Goal: Information Seeking & Learning: Check status

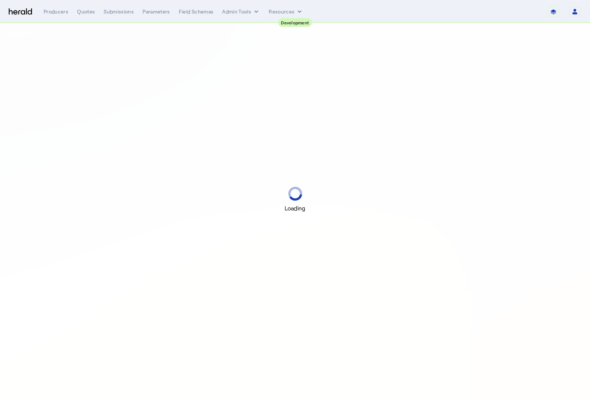
select select "pfm_2v8p_herald_api"
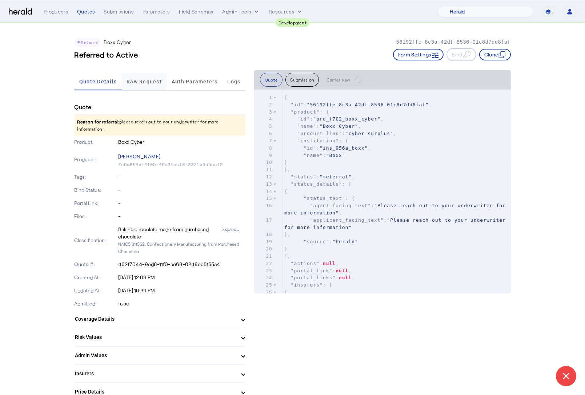
click at [144, 83] on span "Raw Request" at bounding box center [144, 81] width 35 height 5
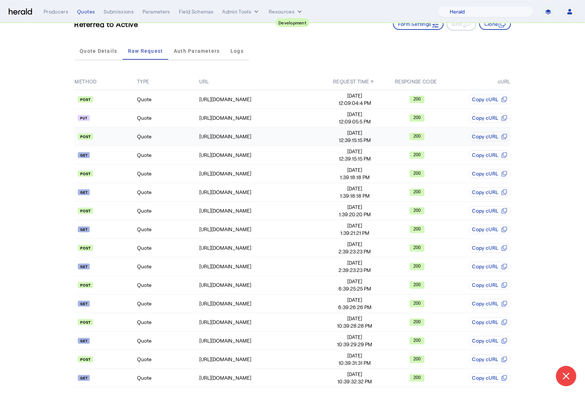
scroll to position [31, 0]
click at [168, 374] on td "Quote" at bounding box center [168, 377] width 62 height 19
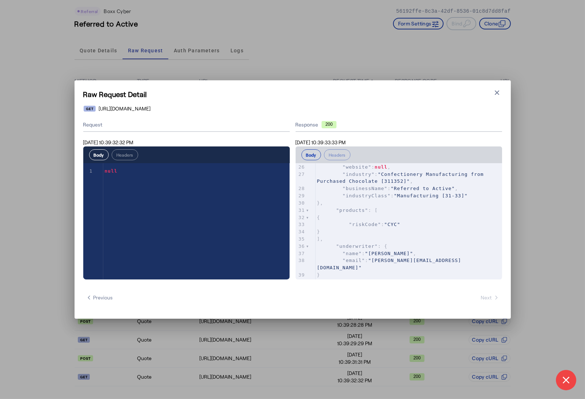
scroll to position [212, 0]
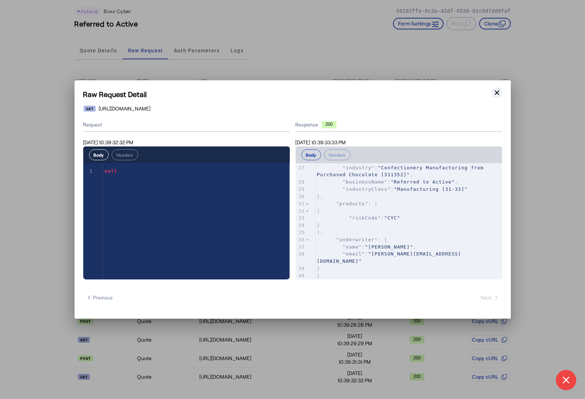
click at [499, 91] on icon "button" at bounding box center [497, 92] width 7 height 7
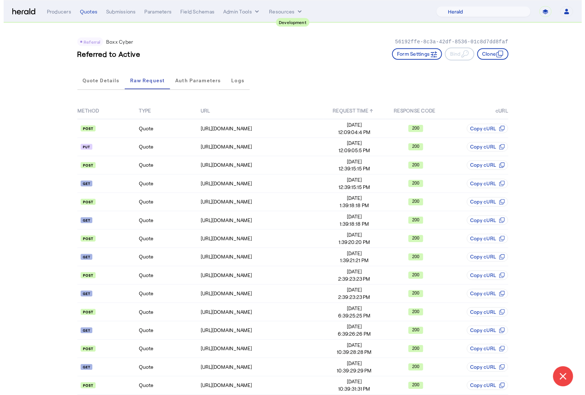
scroll to position [31, 0]
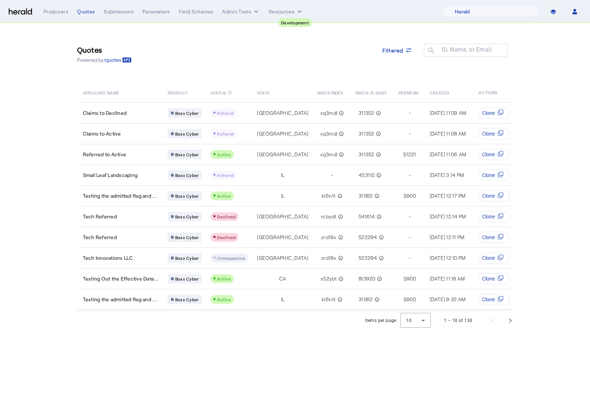
select select "pfm_2v8p_herald_api"
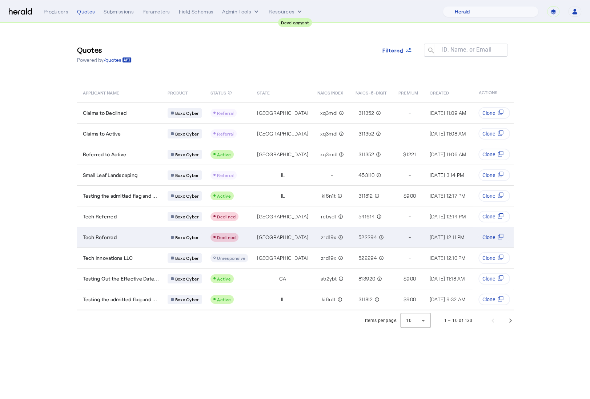
click at [148, 231] on td "Tech Referred" at bounding box center [119, 237] width 85 height 21
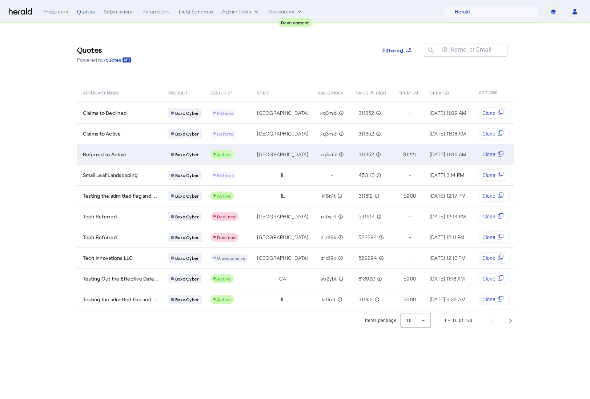
click at [147, 157] on td "Referred to Active" at bounding box center [119, 154] width 85 height 21
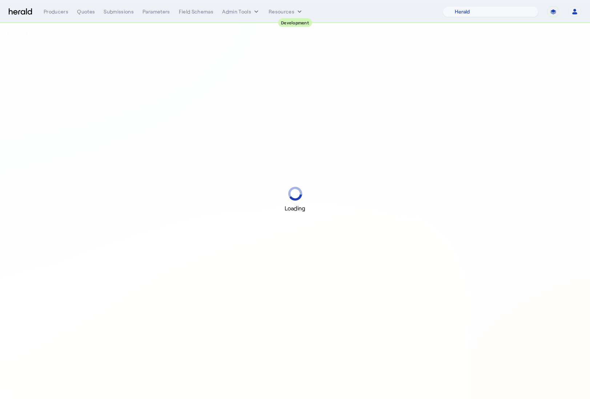
select select "pfm_2v8p_herald_api"
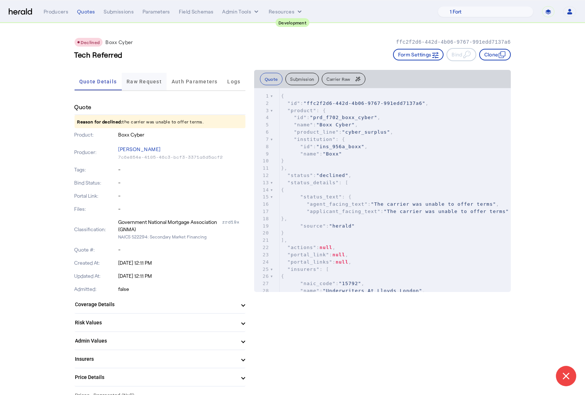
click at [141, 88] on span "Raw Request" at bounding box center [144, 81] width 35 height 17
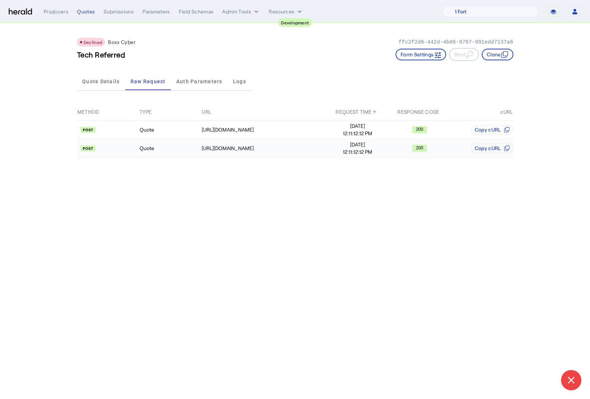
click at [155, 147] on td "Quote" at bounding box center [170, 148] width 62 height 19
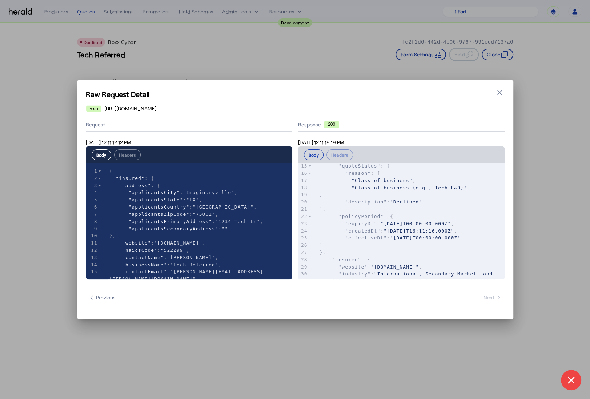
scroll to position [113, 0]
click at [505, 92] on div "Raw Request Detail Close modal https://cauat-mkt-api-piboxx.boxxinsurance.com/b…" at bounding box center [295, 199] width 436 height 239
click at [503, 94] on icon "button" at bounding box center [499, 92] width 7 height 7
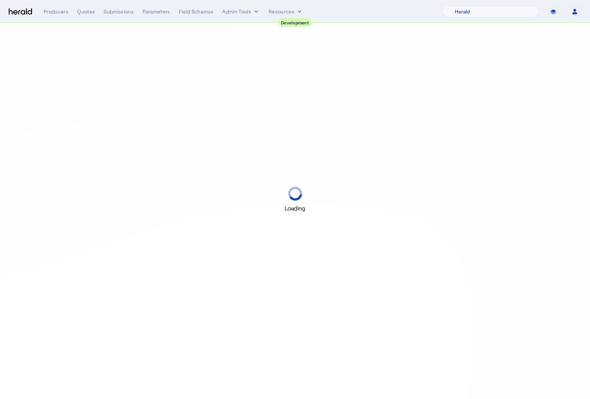
select select "pfm_2v8p_herald_api"
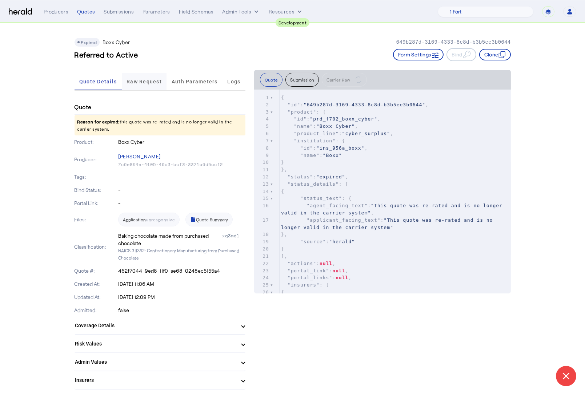
click at [152, 81] on span "Raw Request" at bounding box center [144, 81] width 35 height 5
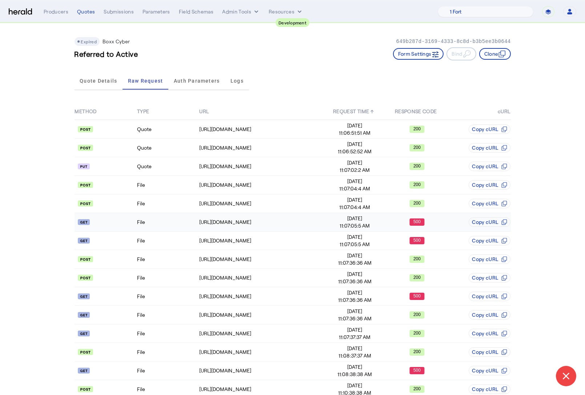
scroll to position [1, 0]
click at [162, 239] on td "File" at bounding box center [168, 240] width 62 height 19
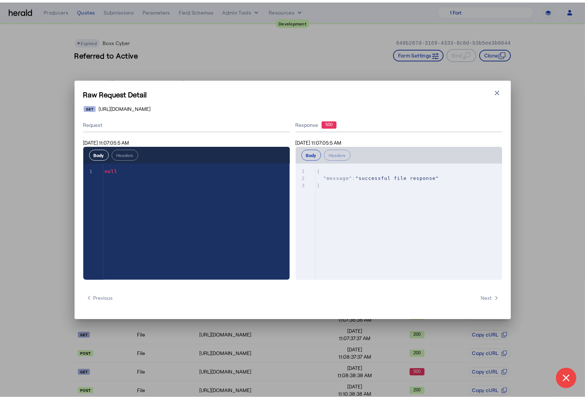
scroll to position [0, 0]
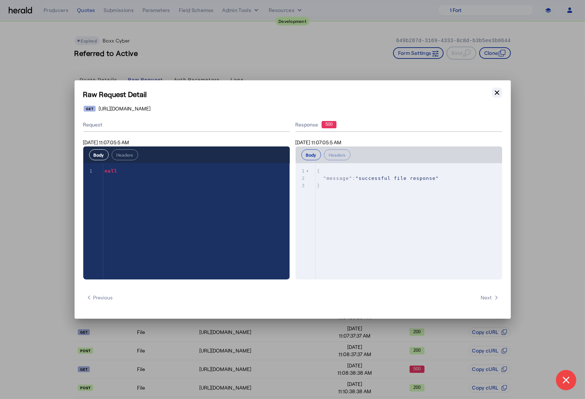
click at [496, 93] on icon "button" at bounding box center [497, 92] width 7 height 7
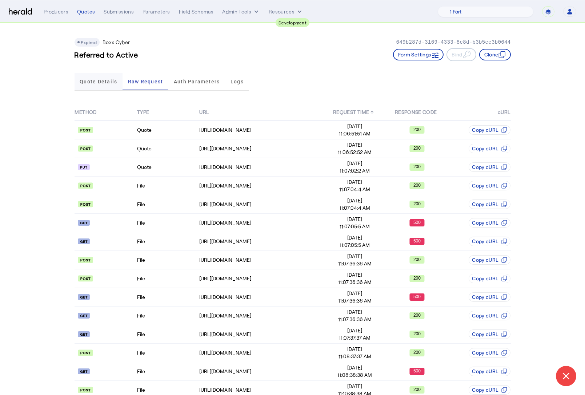
click at [109, 79] on span "Quote Details" at bounding box center [98, 81] width 37 height 5
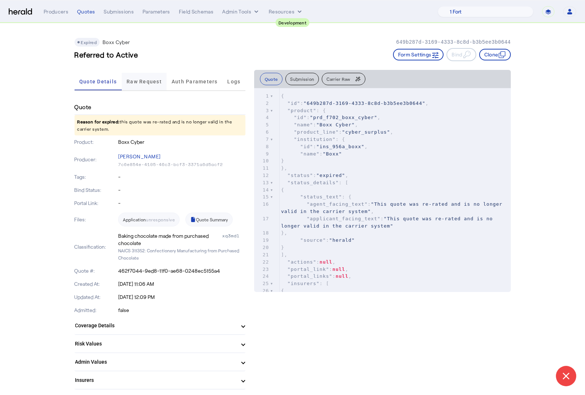
click at [143, 80] on span "Raw Request" at bounding box center [144, 81] width 35 height 5
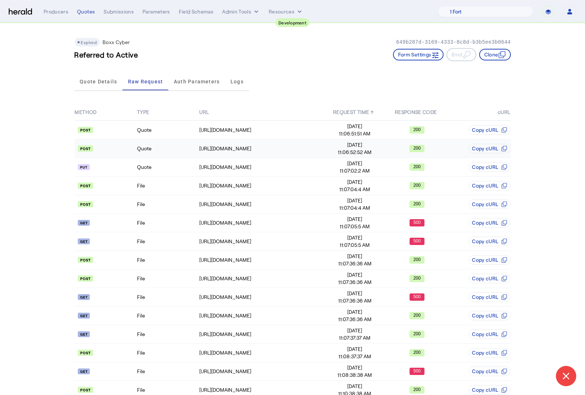
click at [163, 149] on td "Quote" at bounding box center [168, 148] width 62 height 19
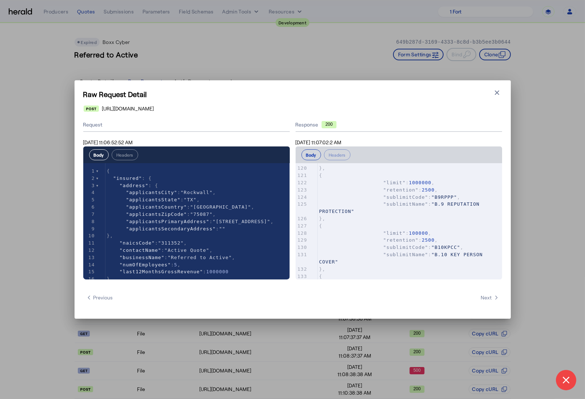
scroll to position [1408, 0]
click at [439, 202] on pre ""retention" : 2500 ," at bounding box center [410, 198] width 184 height 7
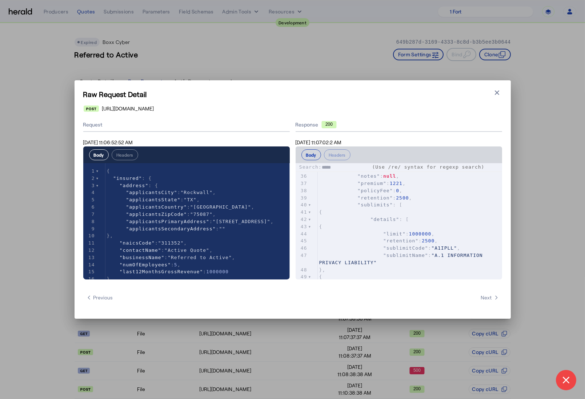
type input "******"
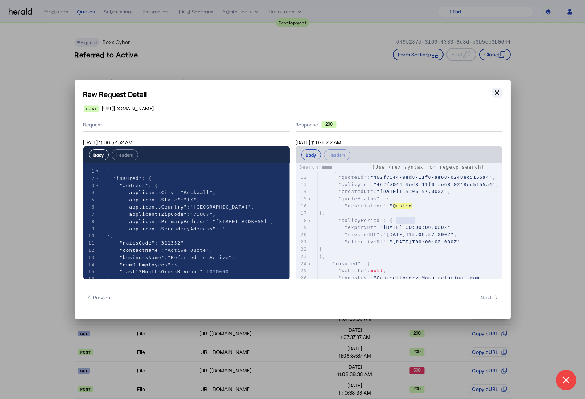
type textarea "******"
click at [498, 92] on icon "button" at bounding box center [497, 93] width 4 height 4
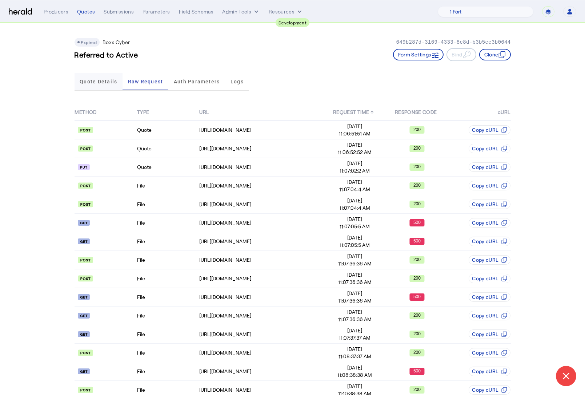
click at [97, 76] on span "Quote Details" at bounding box center [98, 81] width 37 height 17
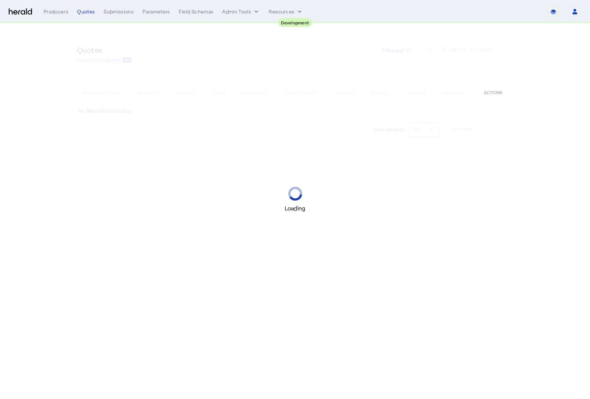
select select "pfm_2v8p_herald_api"
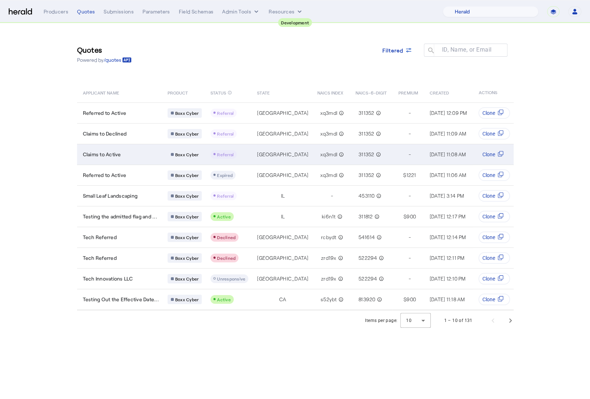
click at [132, 155] on div "Claims to Active" at bounding box center [121, 154] width 76 height 7
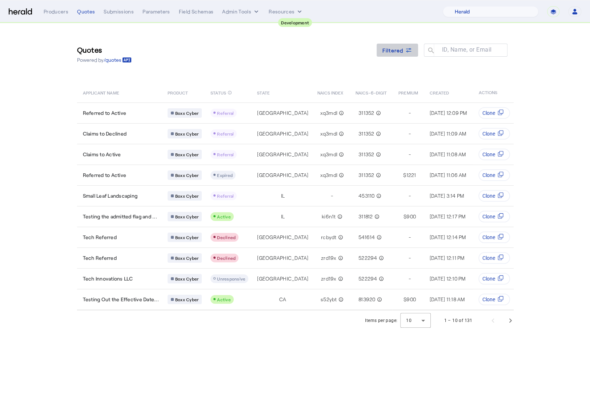
click at [394, 52] on span "Filtered" at bounding box center [393, 51] width 21 height 8
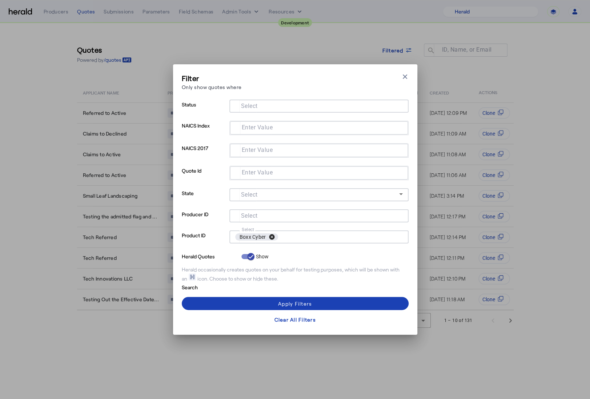
click at [272, 238] on button "cancel" at bounding box center [272, 237] width 12 height 7
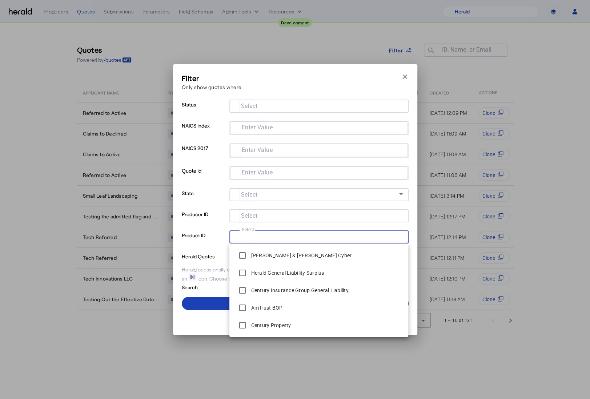
click at [271, 241] on input "Select" at bounding box center [317, 236] width 165 height 9
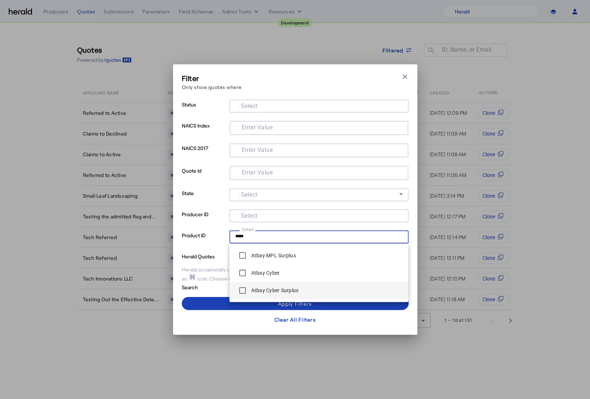
type input "*****"
click at [289, 290] on label "Atbay Cyber Surplus" at bounding box center [274, 290] width 49 height 7
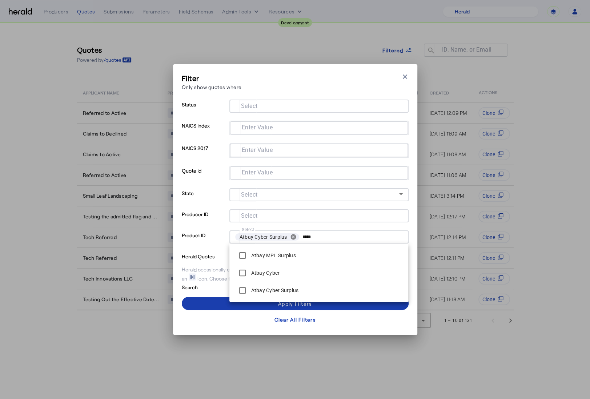
click at [206, 304] on span at bounding box center [295, 303] width 227 height 17
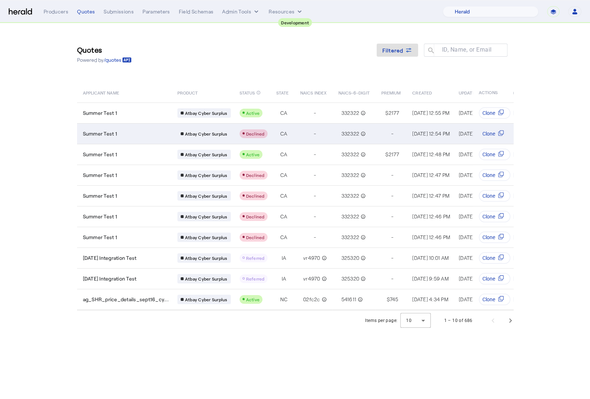
click at [143, 141] on td "Summer Test 1" at bounding box center [124, 133] width 95 height 21
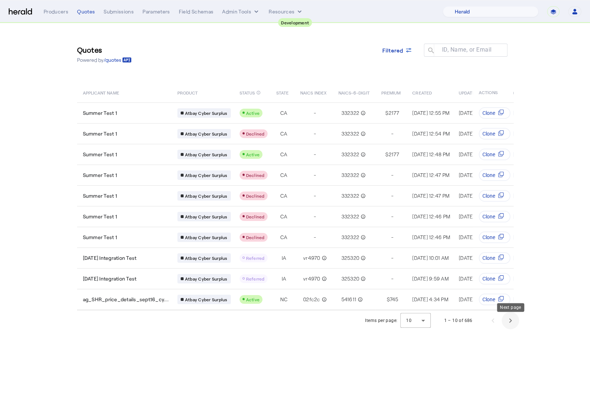
click at [508, 323] on span "Next page" at bounding box center [510, 320] width 17 height 17
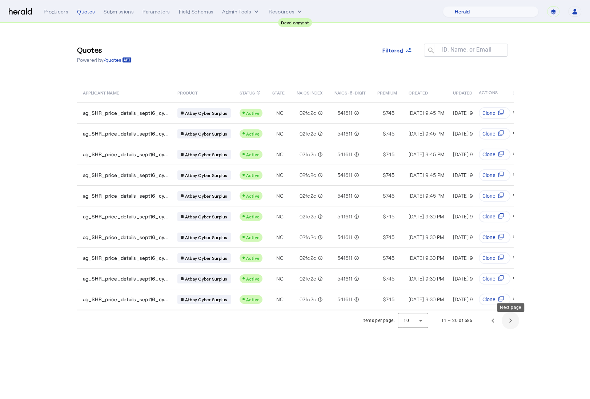
click at [508, 324] on span "Next page" at bounding box center [510, 320] width 17 height 17
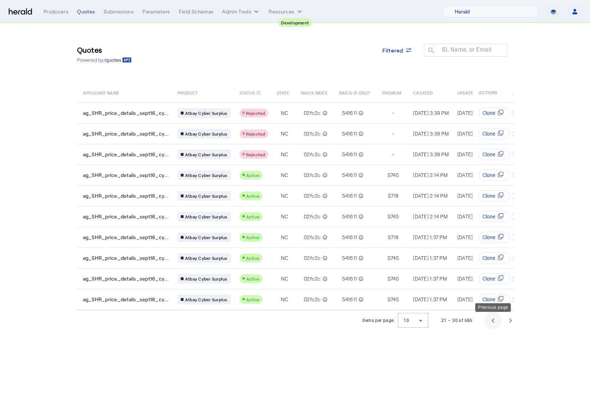
click at [498, 324] on span "Previous page" at bounding box center [492, 320] width 17 height 17
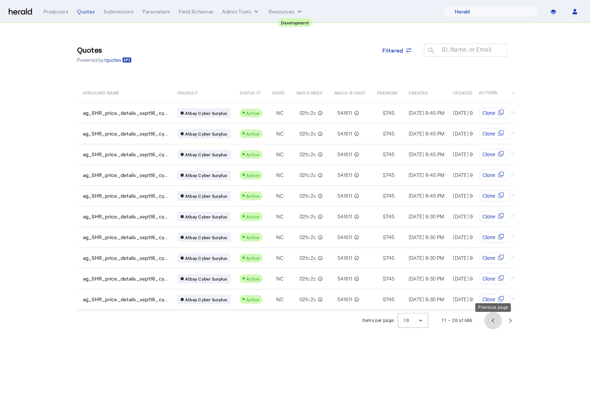
click at [498, 324] on span "Previous page" at bounding box center [492, 320] width 17 height 17
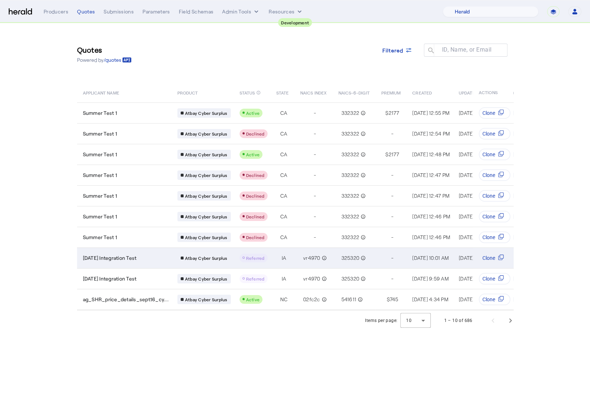
click at [170, 252] on td "[DATE] Integration Test" at bounding box center [124, 258] width 95 height 21
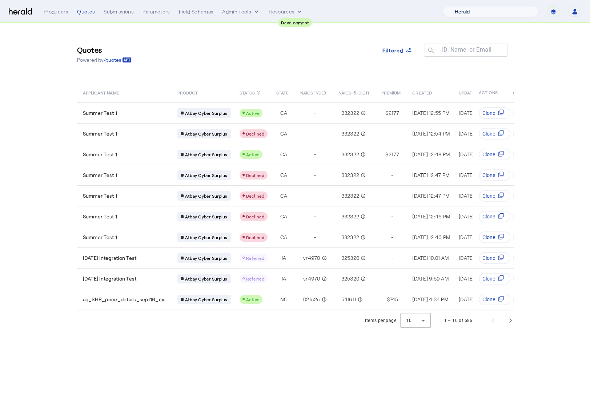
click at [507, 13] on select "1 Fort A Demo Platform A New Platform Test Bam Batch Test Platform Beep Beep Bo…" at bounding box center [491, 11] width 96 height 11
click at [554, 9] on select "**********" at bounding box center [553, 11] width 12 height 11
select select "**********"
click at [547, 6] on select "**********" at bounding box center [553, 11] width 12 height 11
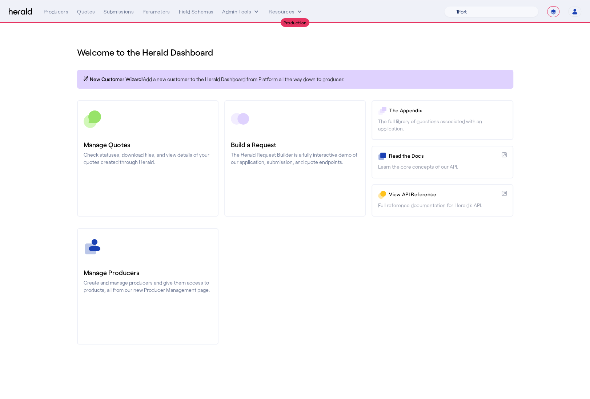
click at [499, 12] on select "1Fort Affinity Risk Arlington Roe Billy BindHQ Bunker CRC Campus Coverage Citad…" at bounding box center [491, 11] width 94 height 11
select select "pfm_h3db_crc"
click at [444, 6] on select "1Fort Affinity Risk Arlington Roe Billy BindHQ Bunker CRC Campus Coverage Citad…" at bounding box center [491, 11] width 94 height 11
click at [126, 171] on div "You are now impersonating the CRC platform." at bounding box center [295, 199] width 590 height 399
click at [141, 148] on div "You are now impersonating the CRC platform." at bounding box center [295, 199] width 590 height 399
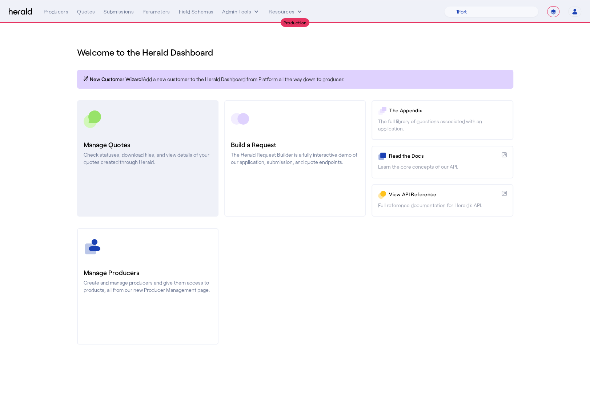
click at [148, 127] on div at bounding box center [148, 119] width 128 height 18
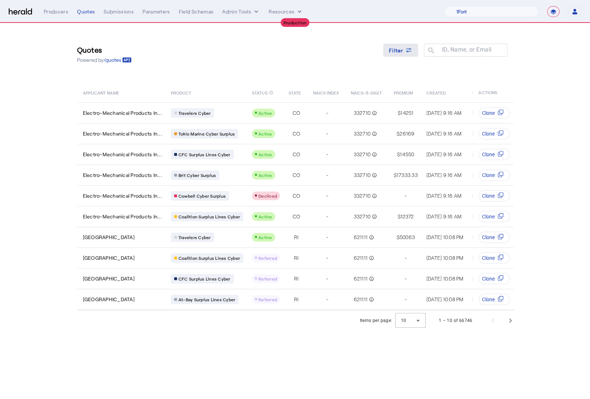
click at [404, 50] on div "Filter" at bounding box center [400, 51] width 23 height 8
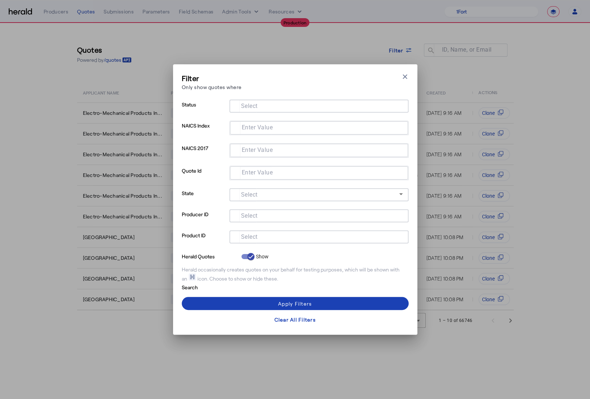
click at [278, 236] on input "Select" at bounding box center [317, 236] width 165 height 9
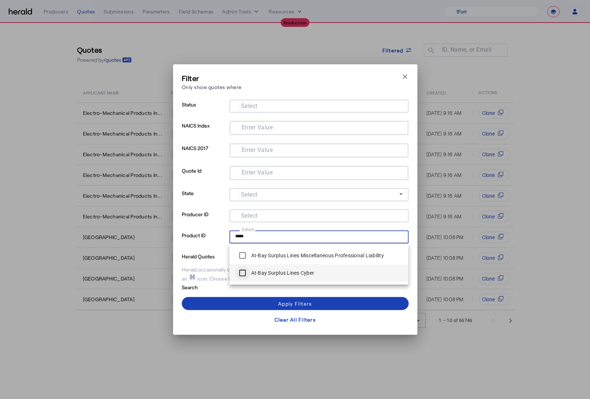
type input "*****"
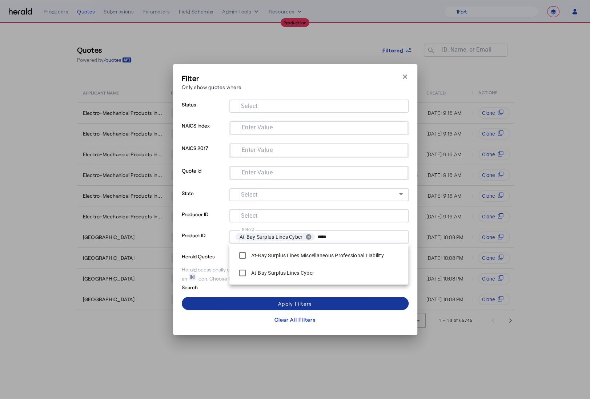
click at [222, 304] on span at bounding box center [295, 303] width 227 height 17
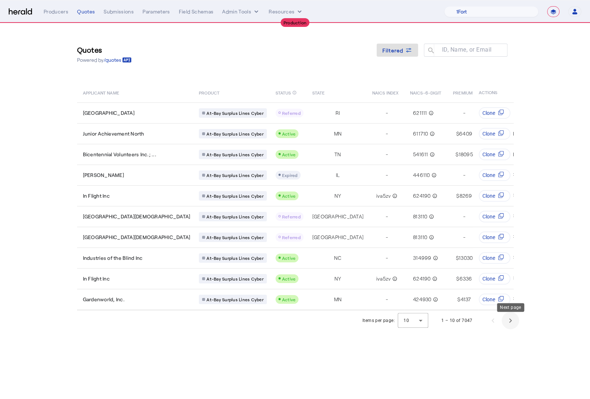
click at [512, 324] on span "Next page" at bounding box center [510, 320] width 17 height 17
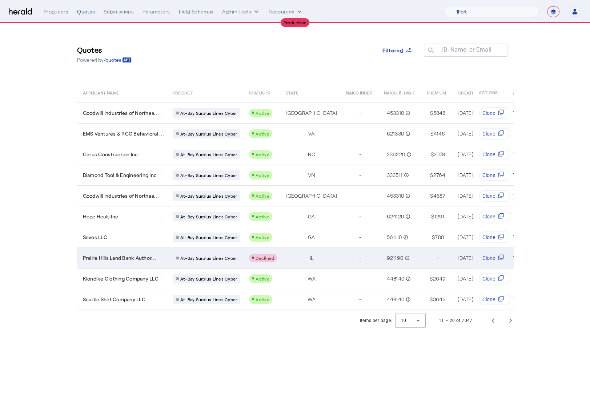
click at [164, 252] on td "Prairie Hills Land Bank Author..." at bounding box center [122, 258] width 90 height 21
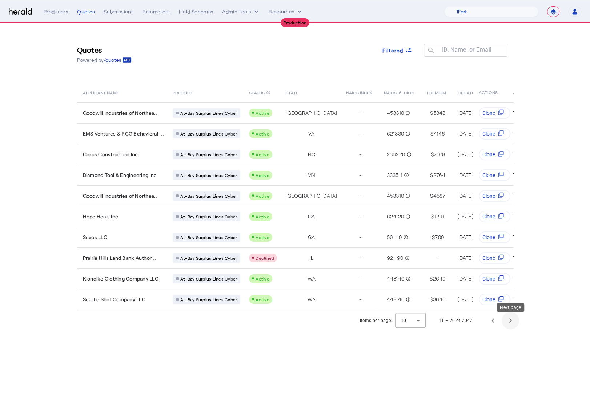
click at [514, 328] on span "Next page" at bounding box center [510, 320] width 17 height 17
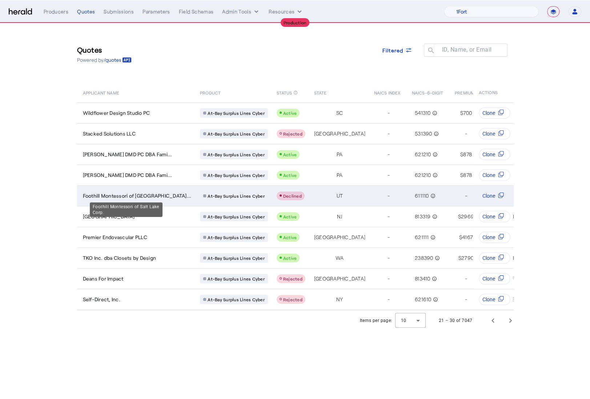
click at [165, 195] on div "Foothill Montessori of Salt La..." at bounding box center [137, 195] width 109 height 7
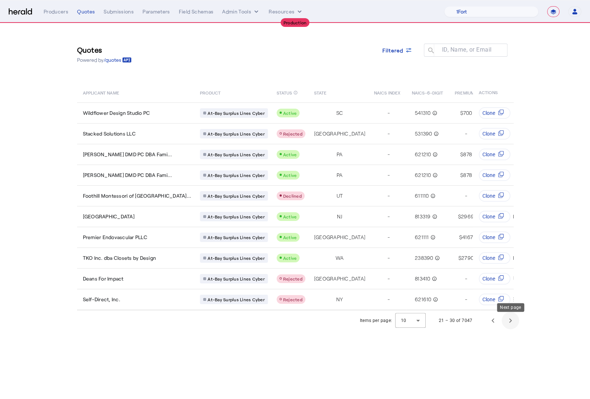
click at [516, 326] on span "Next page" at bounding box center [510, 320] width 17 height 17
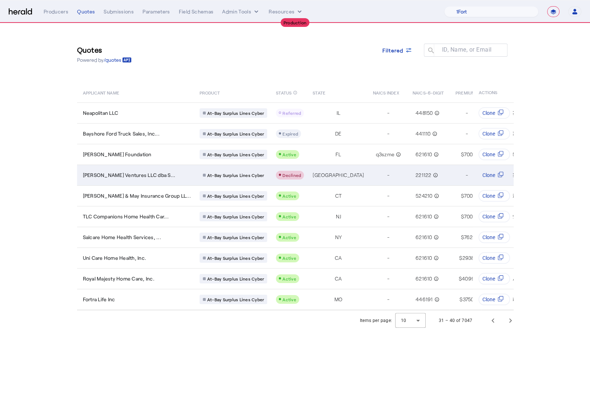
click at [166, 170] on td "Daniel Shen Ventures LLC dba S..." at bounding box center [135, 175] width 117 height 21
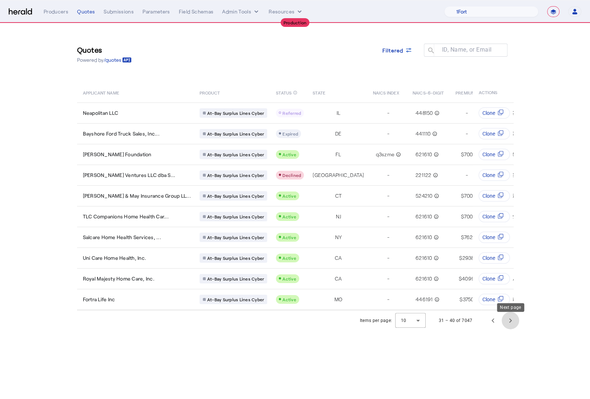
click at [513, 326] on span "Next page" at bounding box center [510, 320] width 17 height 17
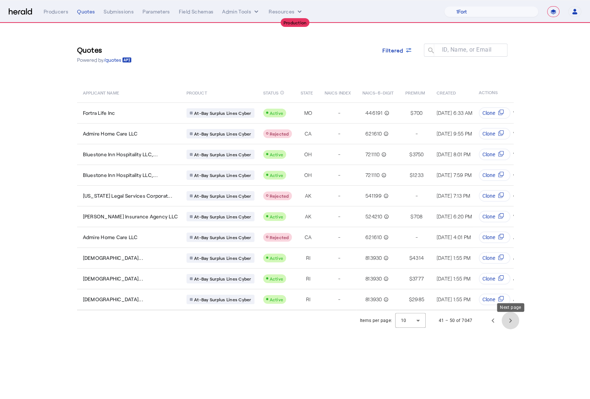
click at [506, 324] on span "Next page" at bounding box center [510, 320] width 17 height 17
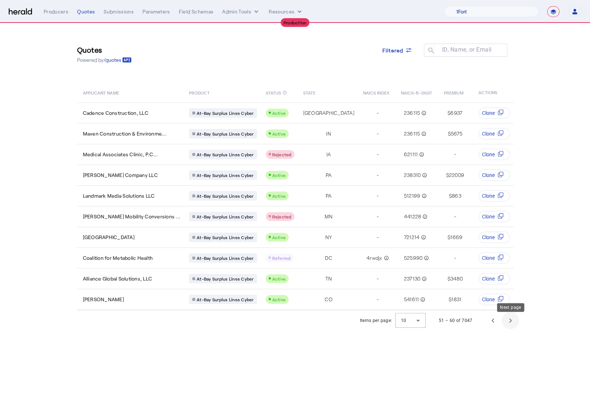
click at [506, 324] on span "Next page" at bounding box center [510, 320] width 17 height 17
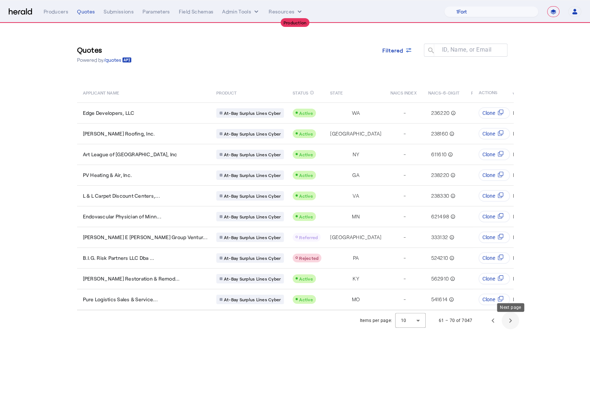
click at [506, 324] on span "Next page" at bounding box center [510, 320] width 17 height 17
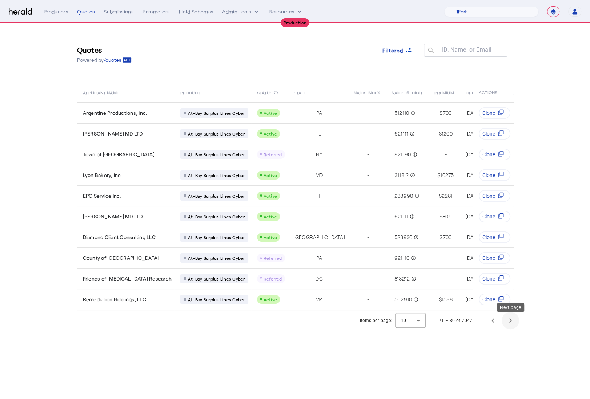
click at [506, 324] on span "Next page" at bounding box center [510, 320] width 17 height 17
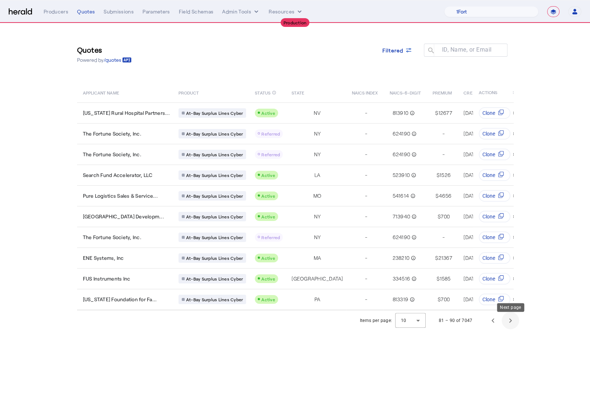
click at [506, 324] on span "Next page" at bounding box center [510, 320] width 17 height 17
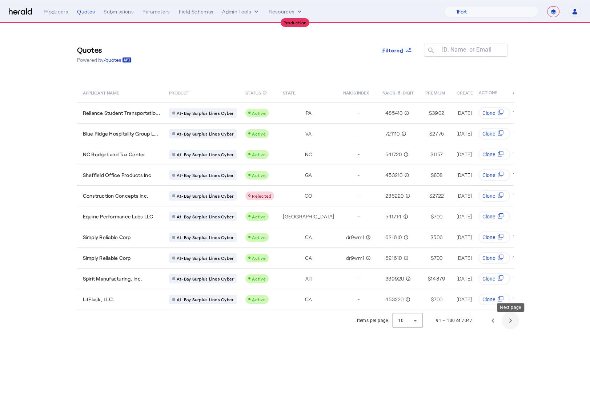
click at [506, 324] on span "Next page" at bounding box center [510, 320] width 17 height 17
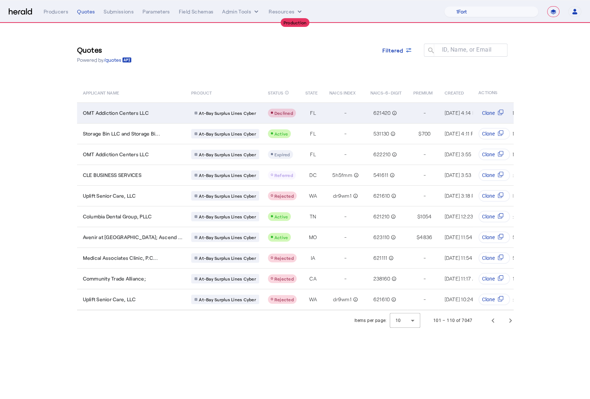
click at [300, 114] on td "FL" at bounding box center [312, 113] width 24 height 21
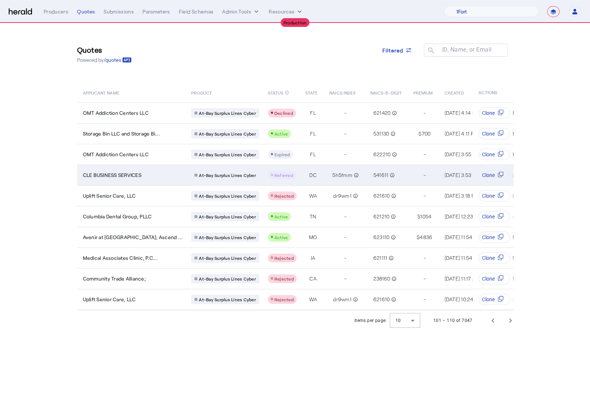
click at [262, 173] on td "Referred" at bounding box center [280, 175] width 37 height 21
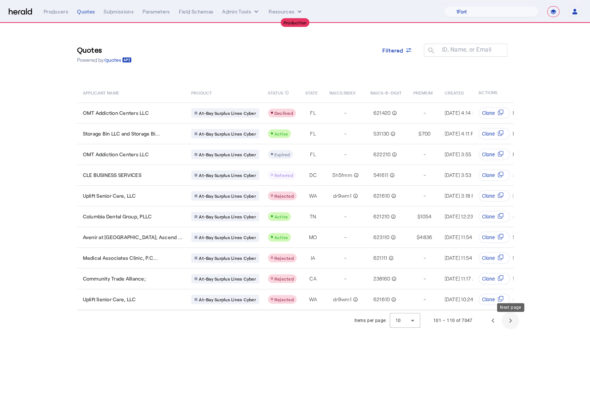
click at [505, 323] on span "Next page" at bounding box center [510, 320] width 17 height 17
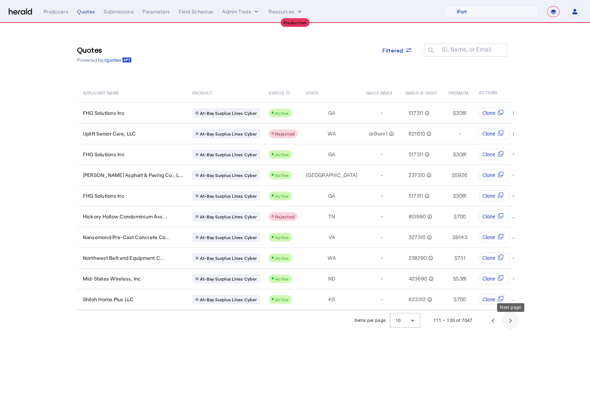
click at [510, 324] on span "Next page" at bounding box center [510, 320] width 17 height 17
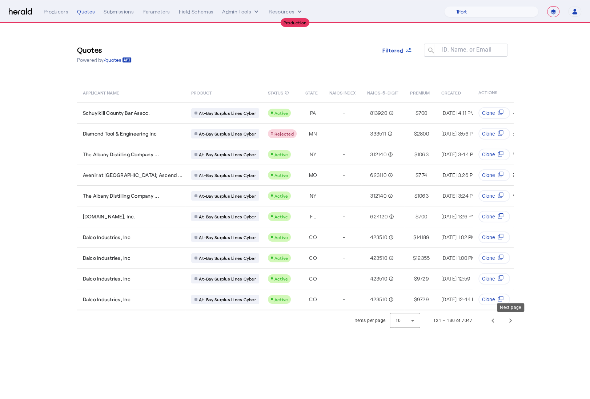
click at [509, 323] on span "Next page" at bounding box center [510, 320] width 17 height 17
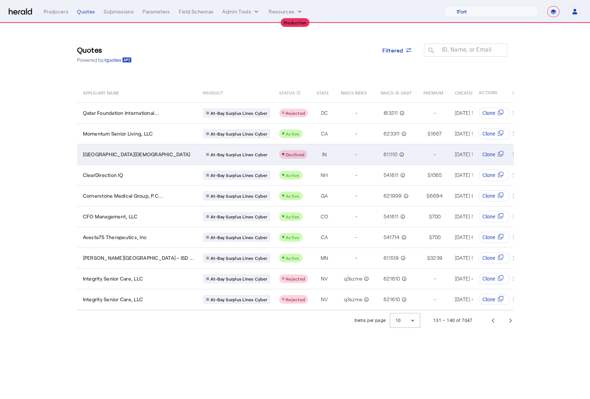
click at [197, 159] on td "At-Bay Surplus Lines Cyber" at bounding box center [235, 154] width 77 height 21
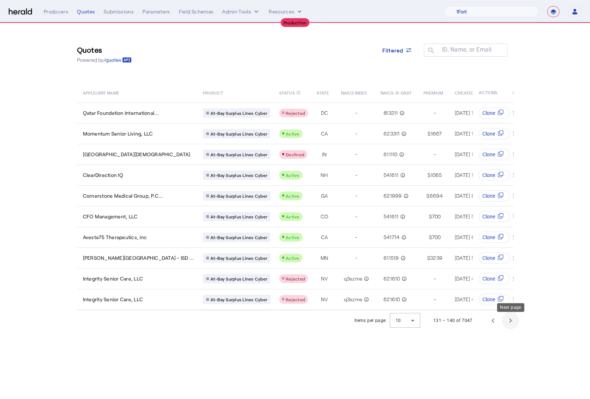
click at [509, 325] on span "Next page" at bounding box center [510, 320] width 17 height 17
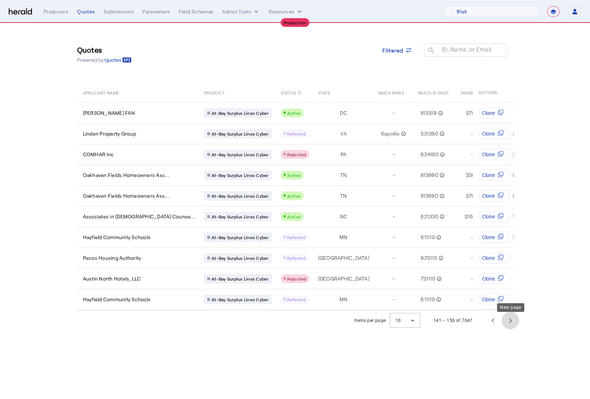
click at [510, 325] on span "Next page" at bounding box center [510, 320] width 17 height 17
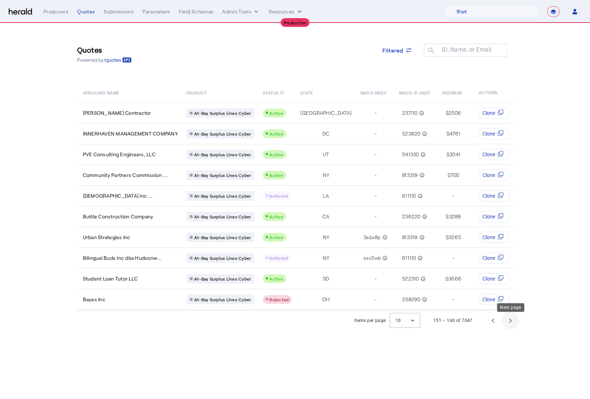
click at [510, 325] on span "Next page" at bounding box center [510, 320] width 17 height 17
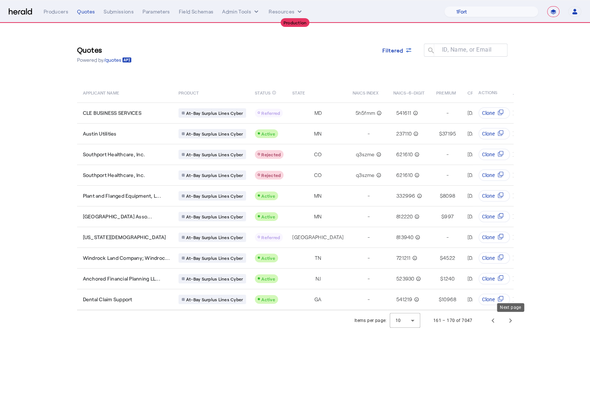
click at [511, 325] on span "Next page" at bounding box center [510, 320] width 17 height 17
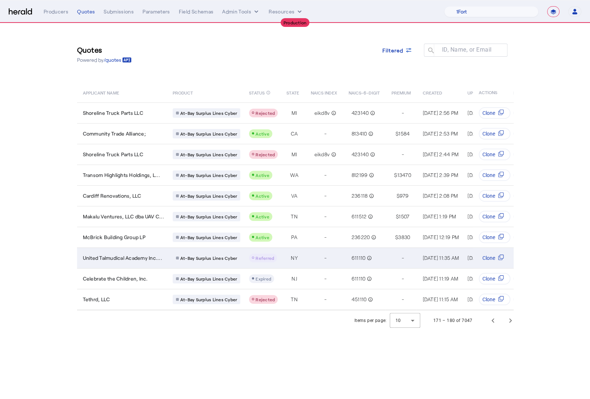
click at [283, 252] on td "NY" at bounding box center [293, 258] width 24 height 21
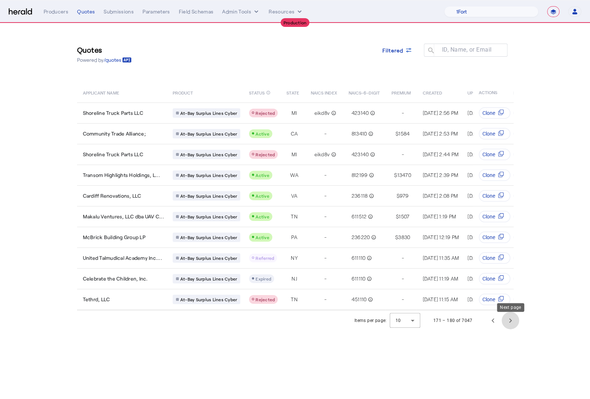
click at [508, 324] on span "Next page" at bounding box center [510, 320] width 17 height 17
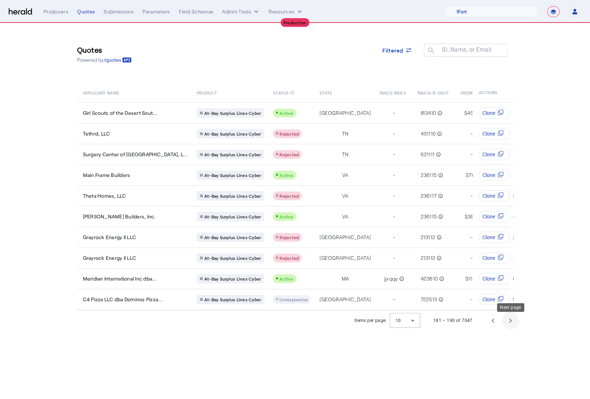
click at [508, 324] on span "Next page" at bounding box center [510, 320] width 17 height 17
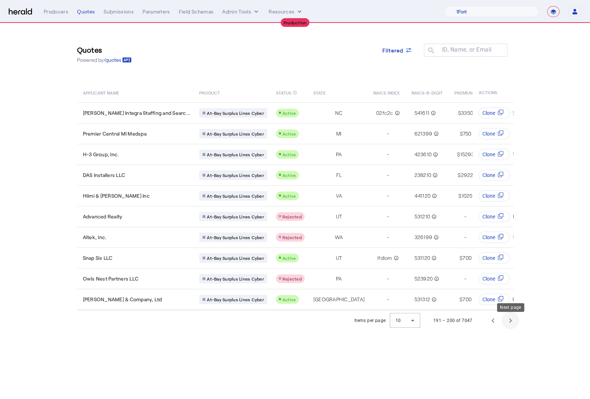
click at [511, 325] on span "Next page" at bounding box center [510, 320] width 17 height 17
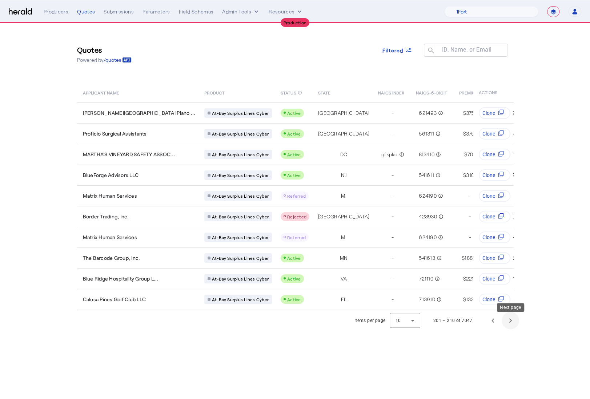
click at [512, 326] on span "Next page" at bounding box center [510, 320] width 17 height 17
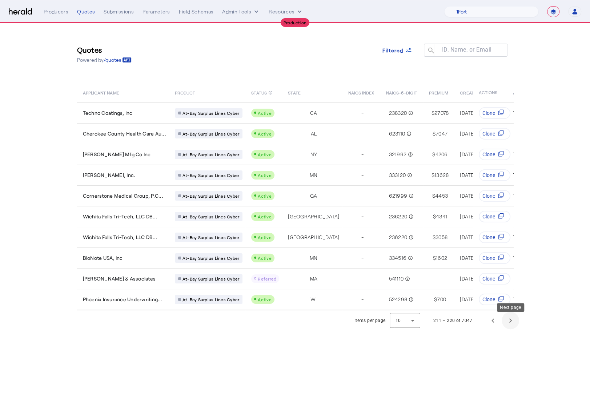
click at [512, 325] on span "Next page" at bounding box center [510, 320] width 17 height 17
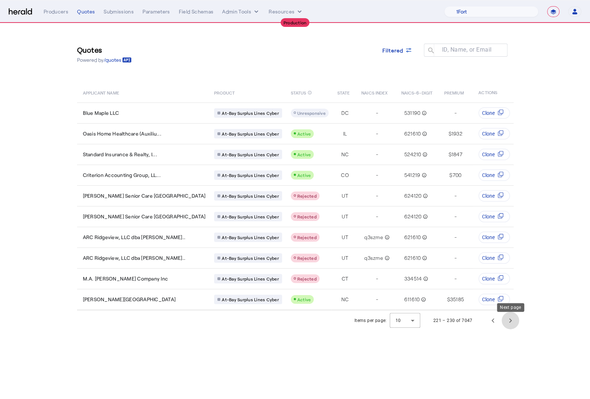
click at [518, 328] on span "Next page" at bounding box center [510, 320] width 17 height 17
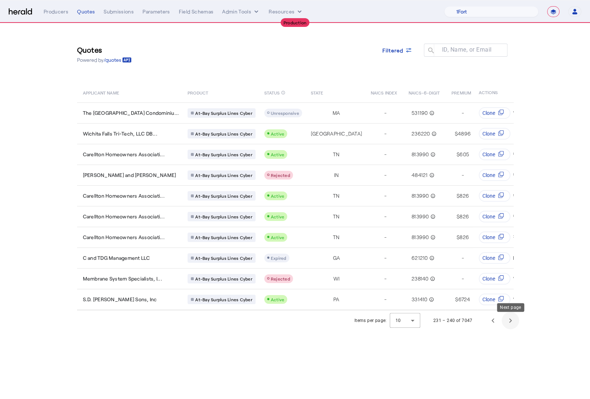
click at [518, 327] on span "Next page" at bounding box center [510, 320] width 17 height 17
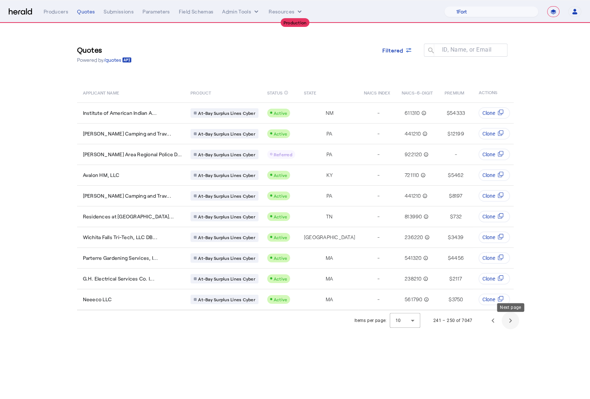
click at [515, 325] on span "Next page" at bounding box center [510, 320] width 17 height 17
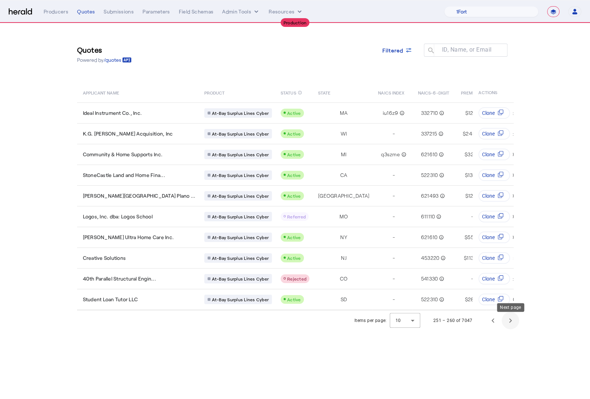
click at [515, 325] on span "Next page" at bounding box center [510, 320] width 17 height 17
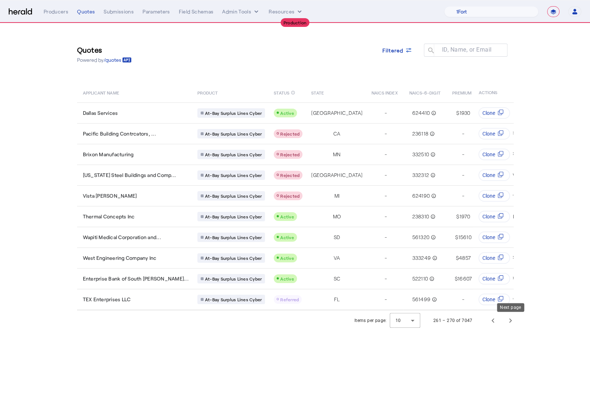
click at [515, 325] on span "Next page" at bounding box center [510, 320] width 17 height 17
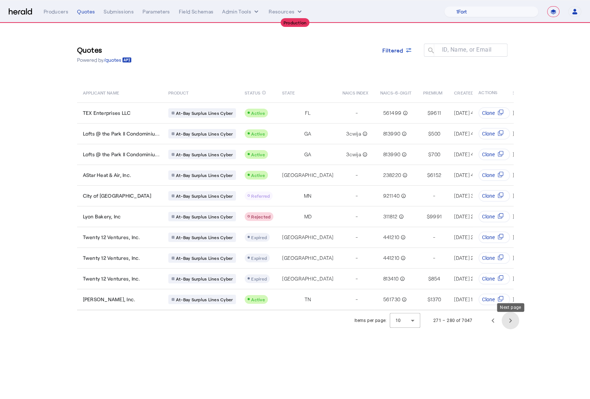
click at [515, 325] on span "Next page" at bounding box center [510, 320] width 17 height 17
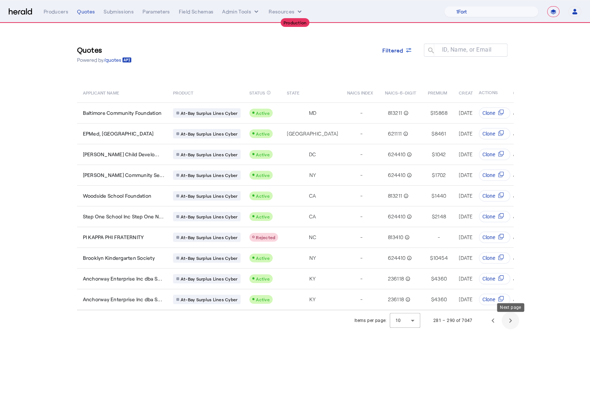
click at [515, 324] on span "Next page" at bounding box center [510, 320] width 17 height 17
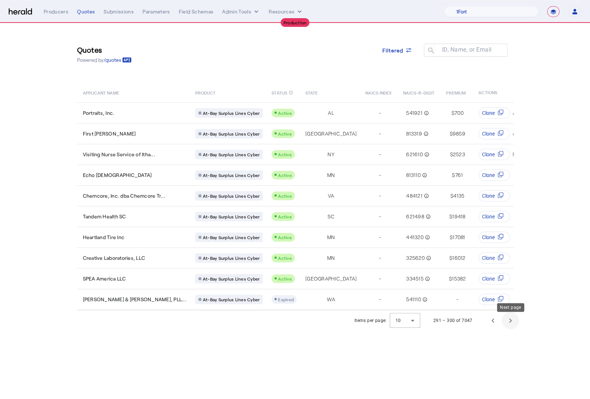
click at [515, 324] on span "Next page" at bounding box center [510, 320] width 17 height 17
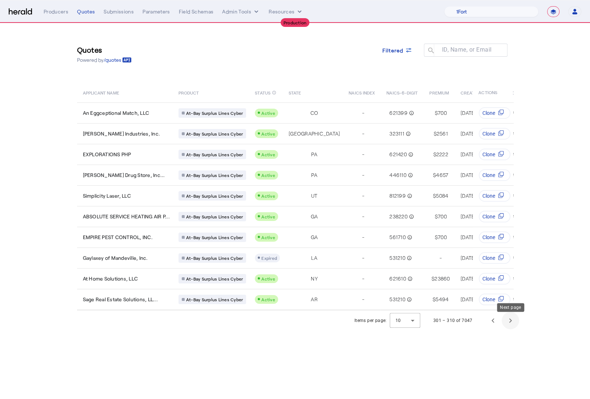
click at [515, 324] on span "Next page" at bounding box center [510, 320] width 17 height 17
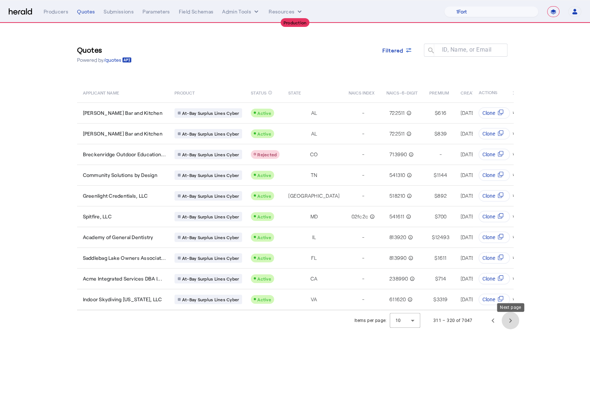
click at [515, 324] on span "Next page" at bounding box center [510, 320] width 17 height 17
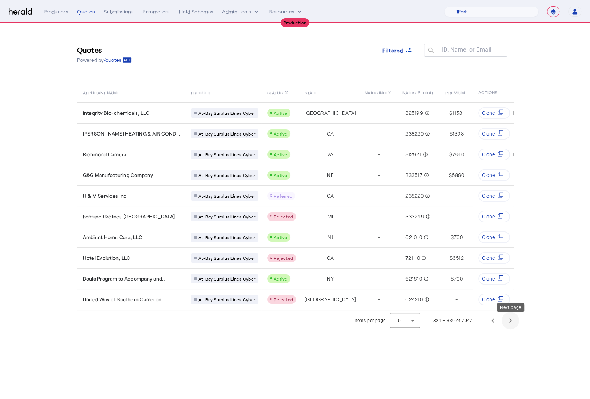
click at [515, 324] on span "Next page" at bounding box center [510, 320] width 17 height 17
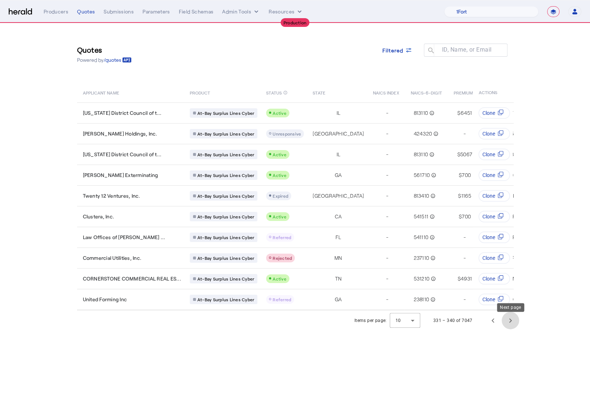
click at [515, 324] on span "Next page" at bounding box center [510, 320] width 17 height 17
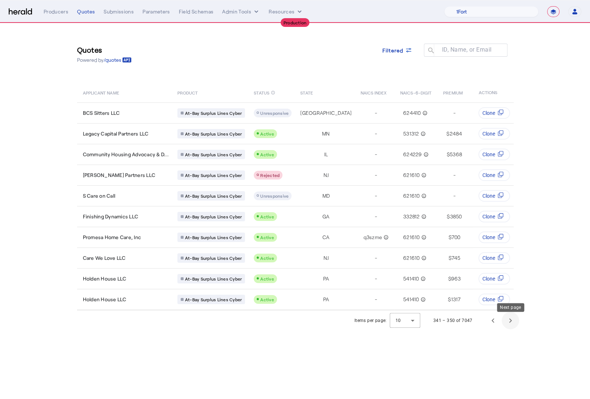
click at [515, 324] on span "Next page" at bounding box center [510, 320] width 17 height 17
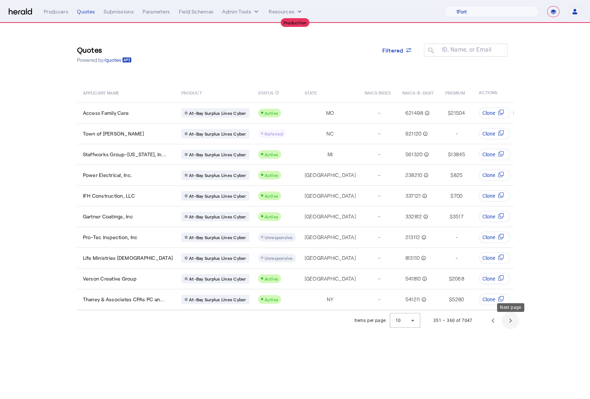
click at [515, 324] on span "Next page" at bounding box center [510, 320] width 17 height 17
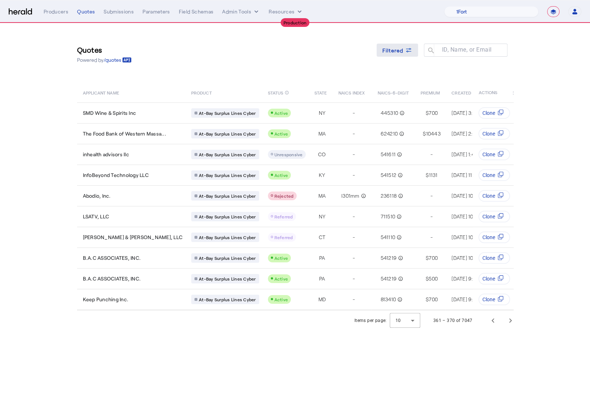
click at [396, 51] on span "Filtered" at bounding box center [393, 51] width 21 height 8
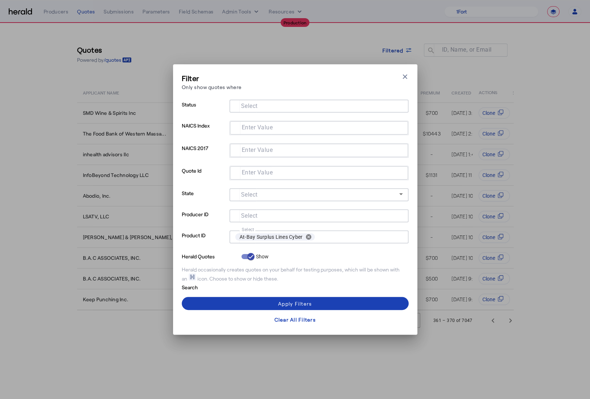
click at [304, 98] on div "Filter Only show quotes where Close modal Status Select NAICS Index Enter Value…" at bounding box center [295, 199] width 227 height 253
click at [305, 107] on input "Select" at bounding box center [317, 105] width 165 height 9
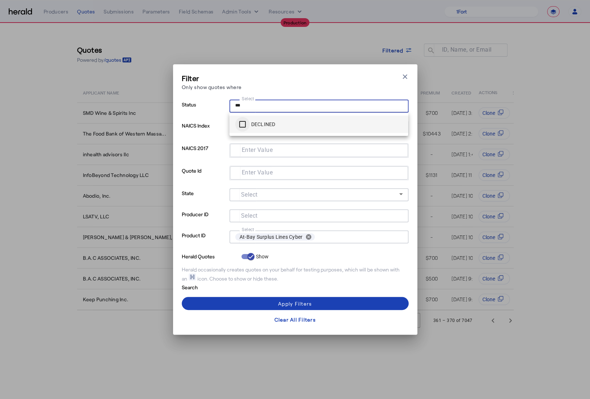
type input "***"
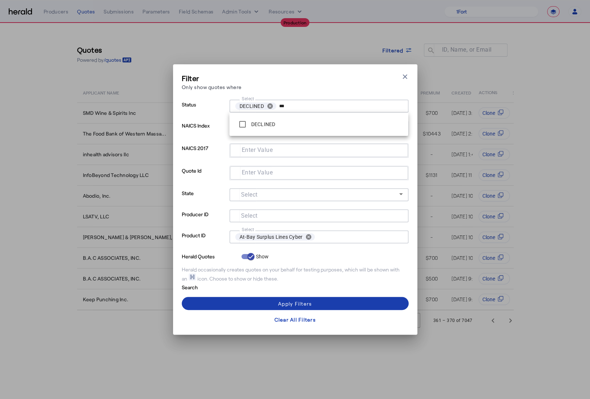
click at [233, 302] on span at bounding box center [295, 303] width 227 height 17
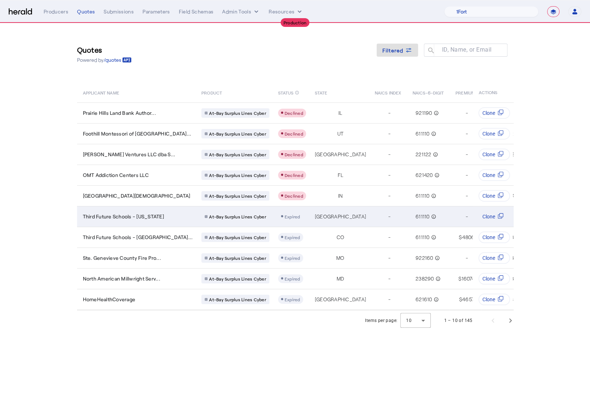
click at [152, 218] on div "Third Future Schools - Texas" at bounding box center [138, 216] width 110 height 7
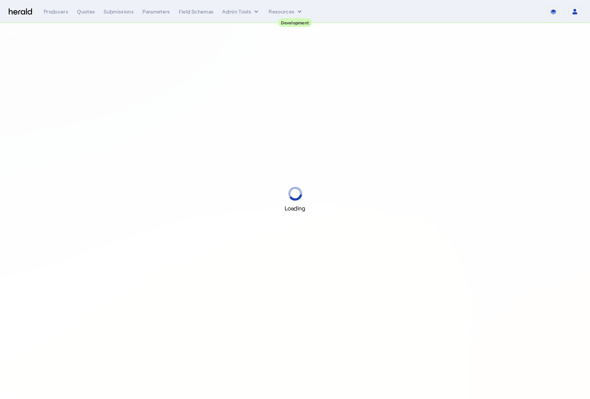
select select "pfm_2v8p_herald_api"
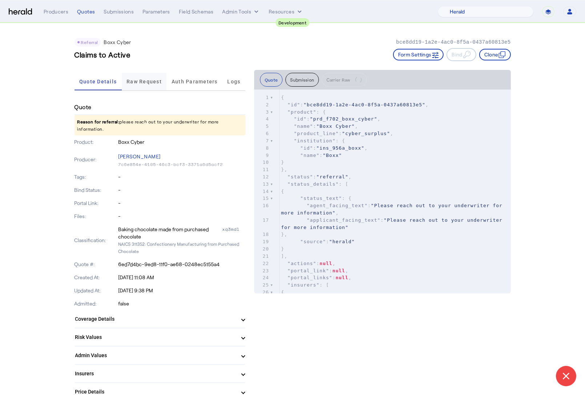
click at [153, 89] on span "Raw Request" at bounding box center [144, 81] width 35 height 17
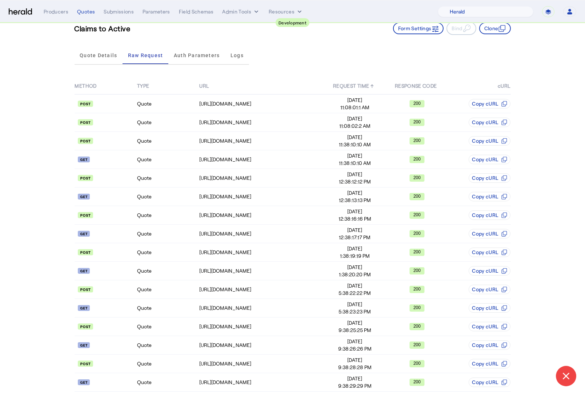
scroll to position [31, 0]
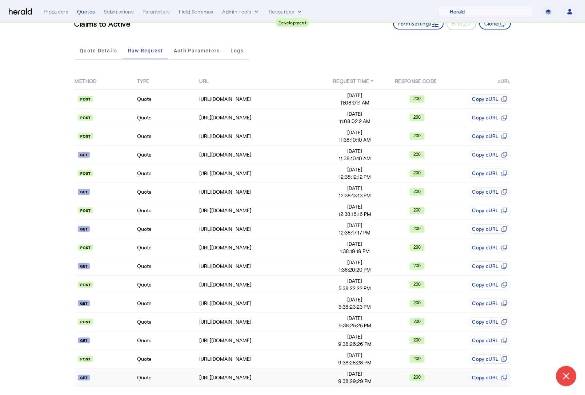
click at [169, 376] on td "Quote" at bounding box center [168, 377] width 62 height 19
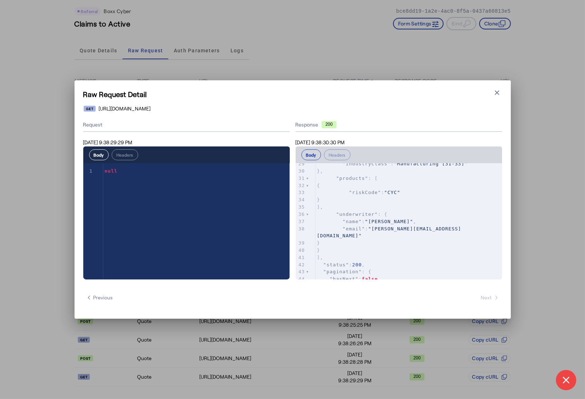
scroll to position [0, 0]
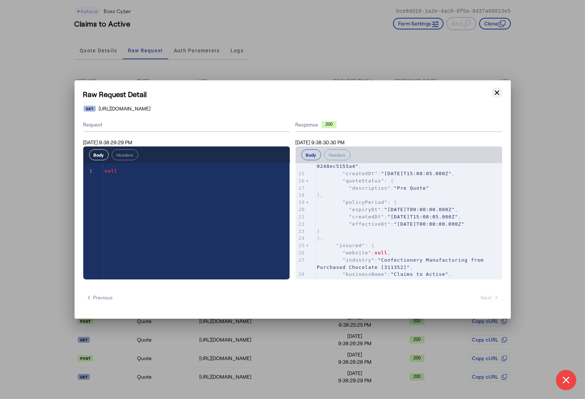
click at [497, 91] on icon "button" at bounding box center [497, 92] width 7 height 7
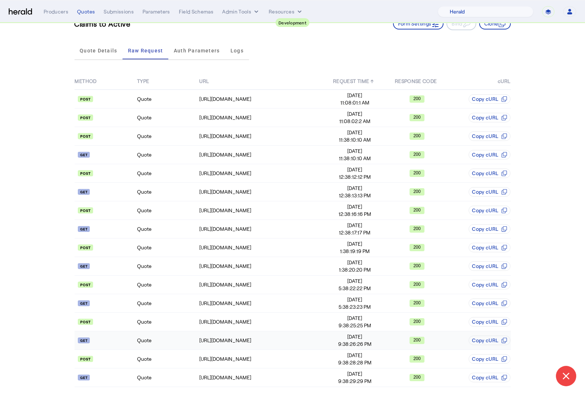
click at [170, 336] on td "Quote" at bounding box center [168, 340] width 62 height 19
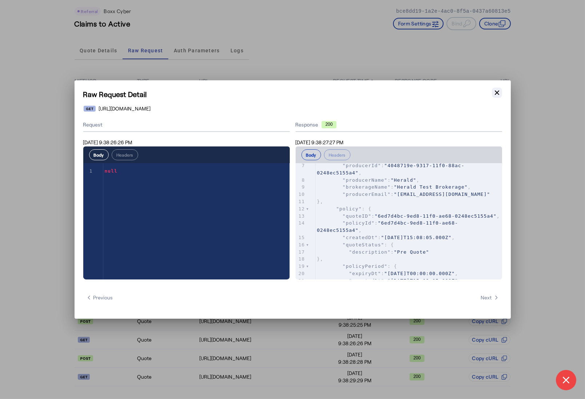
click at [498, 95] on icon "button" at bounding box center [497, 92] width 7 height 7
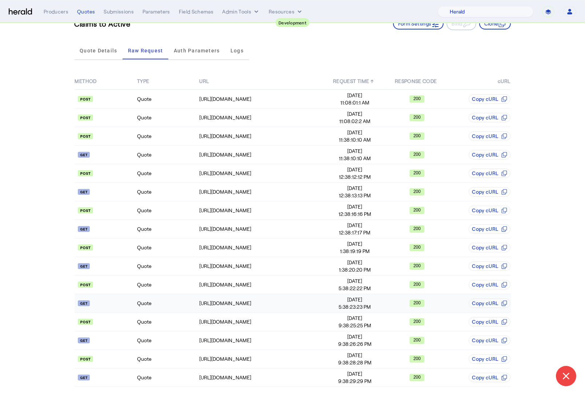
click at [148, 306] on td "Quote" at bounding box center [168, 303] width 62 height 19
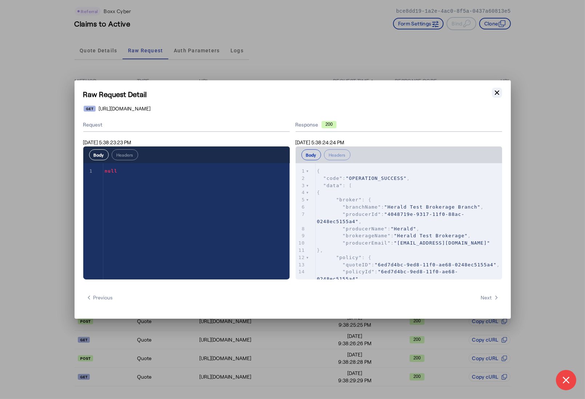
click at [500, 91] on icon "button" at bounding box center [497, 92] width 7 height 7
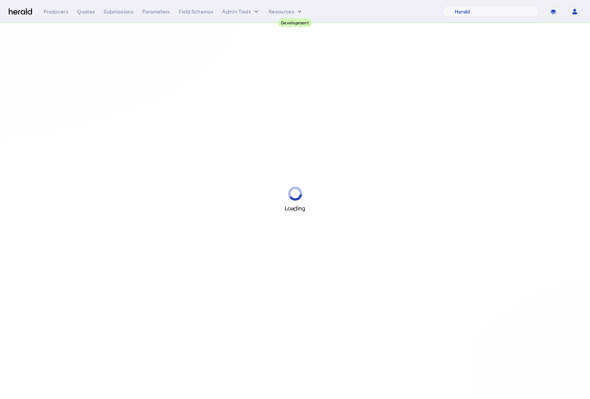
select select "pfm_2v8p_herald_api"
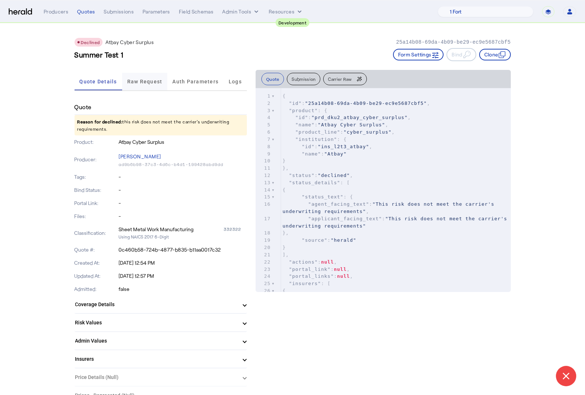
click at [147, 80] on span "Raw Request" at bounding box center [144, 81] width 35 height 5
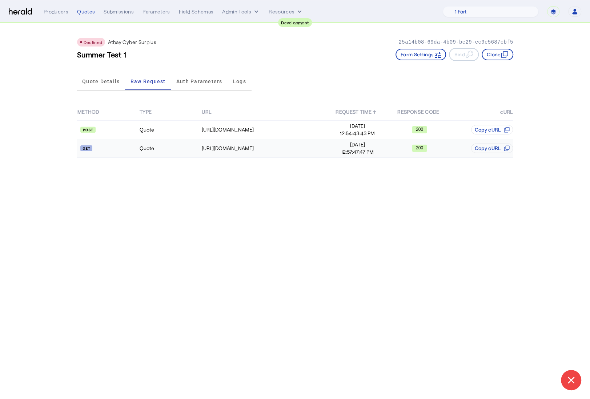
click at [143, 143] on td "Quote" at bounding box center [170, 148] width 62 height 19
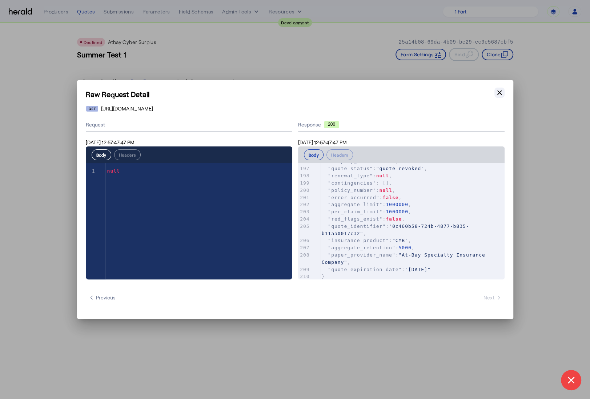
click at [499, 91] on icon "button" at bounding box center [499, 92] width 7 height 7
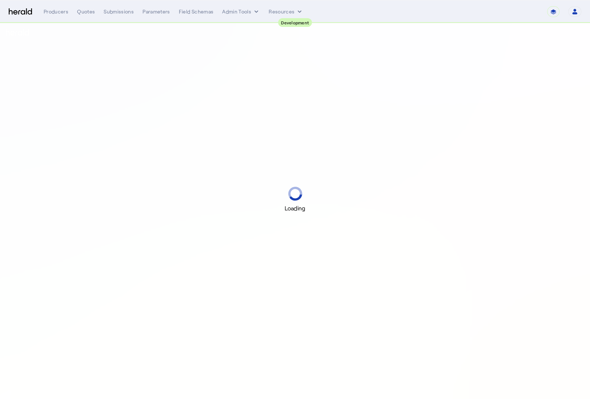
select select "pfm_2v8p_herald_api"
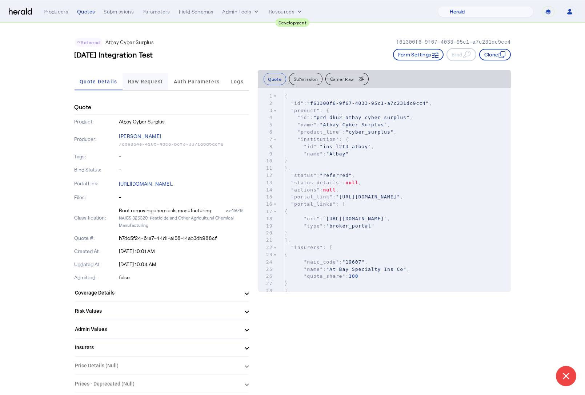
click at [155, 86] on span "Raw Request" at bounding box center [145, 81] width 35 height 17
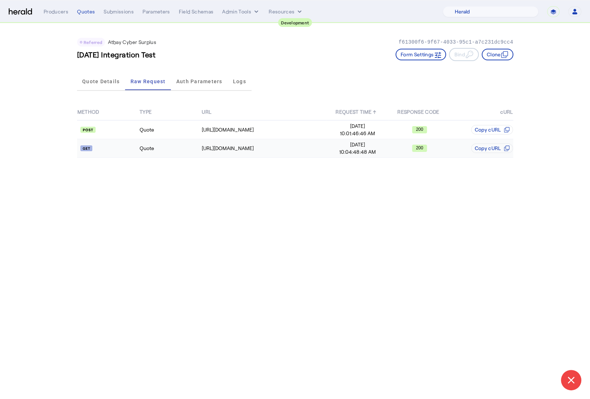
click at [158, 150] on td "Quote" at bounding box center [170, 148] width 62 height 19
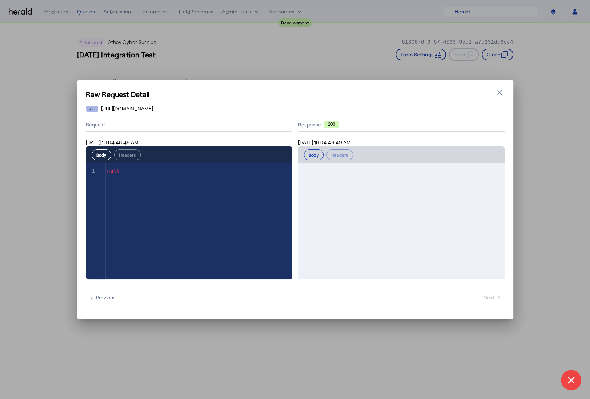
scroll to position [849, 0]
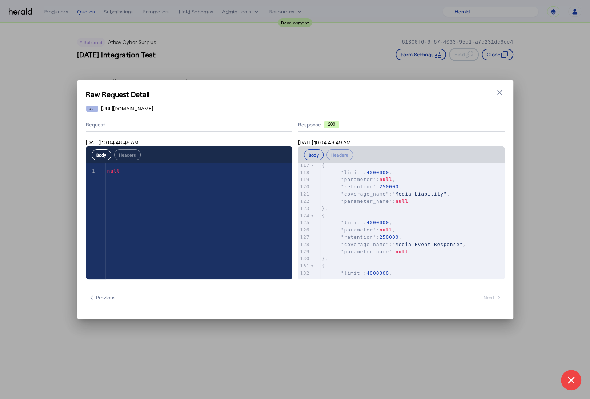
click at [498, 92] on icon "button" at bounding box center [499, 92] width 7 height 7
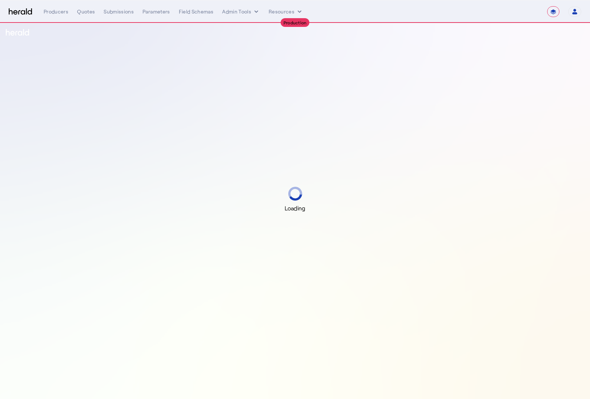
select select "**********"
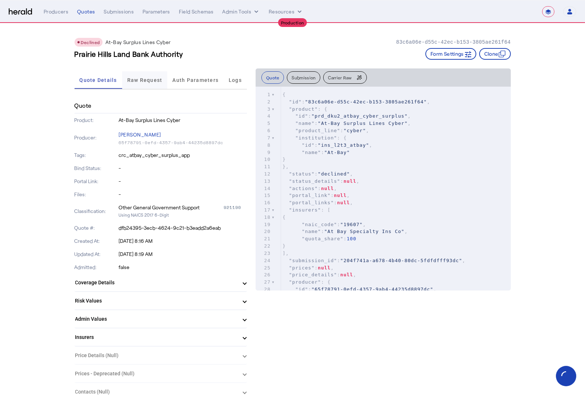
click at [133, 84] on span "Raw Request" at bounding box center [144, 79] width 35 height 17
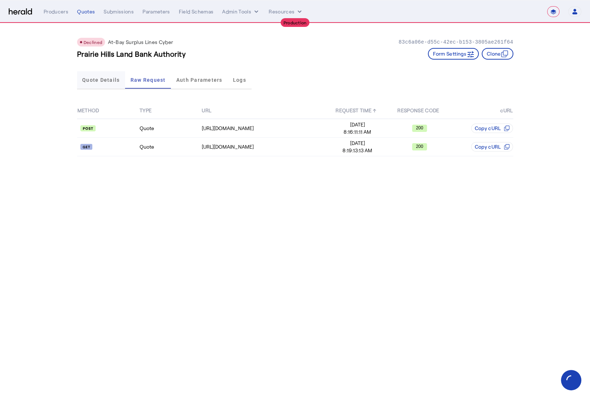
click at [109, 84] on span "Quote Details" at bounding box center [100, 79] width 37 height 17
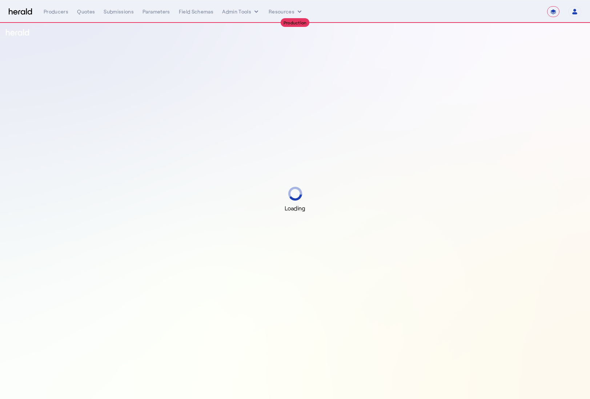
select select "**********"
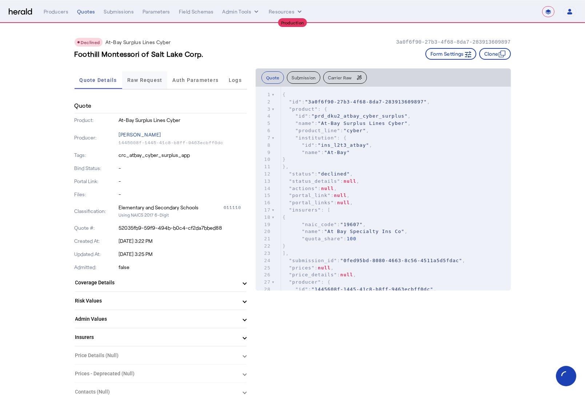
click at [141, 76] on span "Raw Request" at bounding box center [144, 79] width 35 height 17
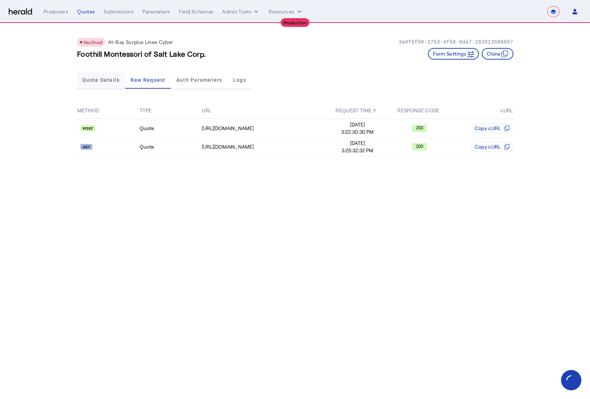
click at [109, 80] on span "Quote Details" at bounding box center [100, 79] width 37 height 5
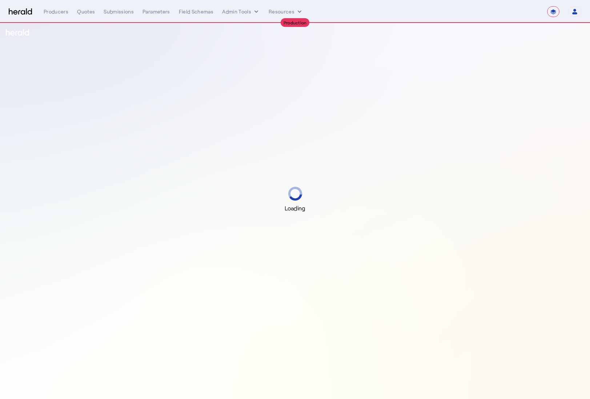
select select "**********"
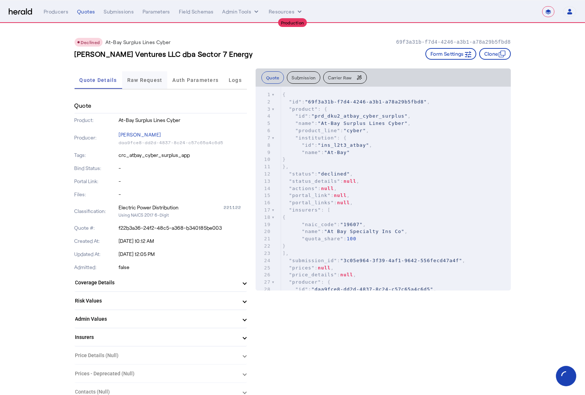
click at [147, 76] on span "Raw Request" at bounding box center [144, 79] width 35 height 17
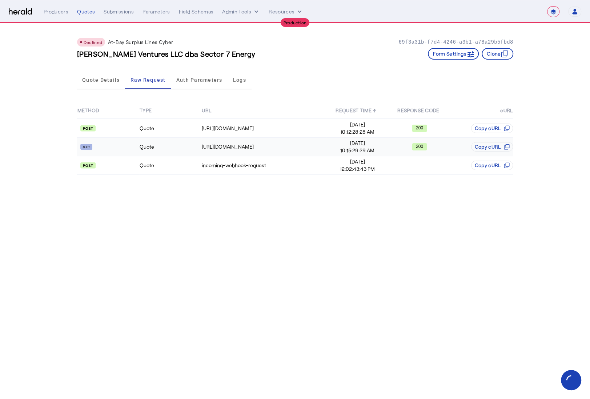
click at [178, 145] on td "Quote" at bounding box center [170, 147] width 62 height 19
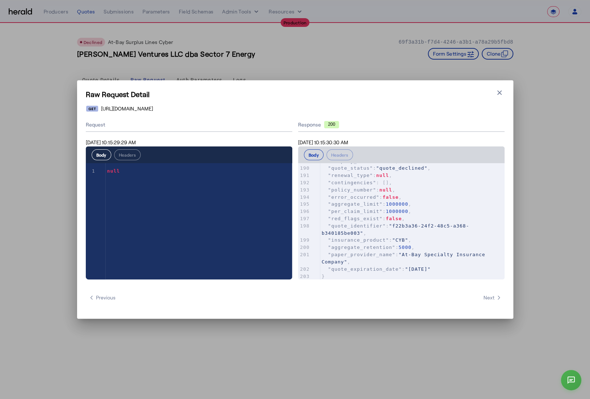
scroll to position [1384, 0]
click at [504, 93] on button "Close modal" at bounding box center [500, 93] width 10 height 10
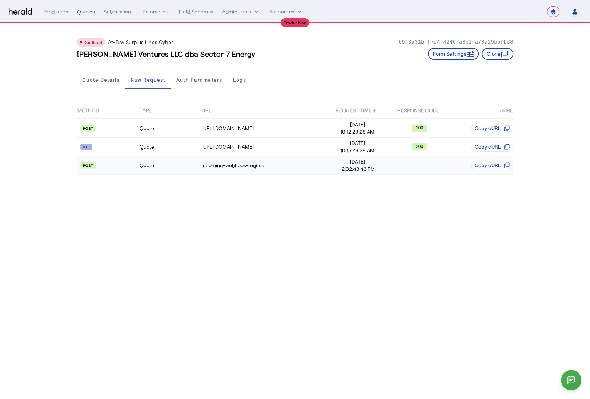
click at [176, 167] on td "Quote" at bounding box center [170, 165] width 62 height 19
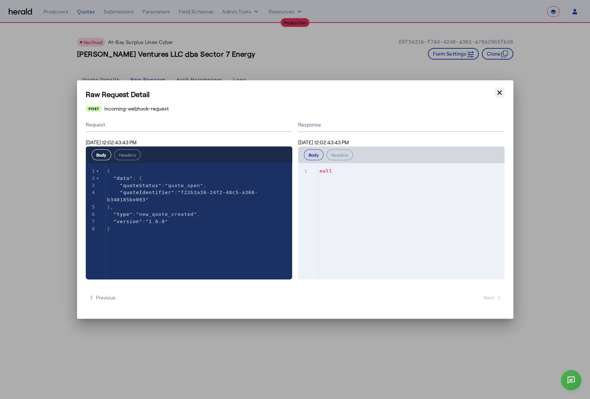
click at [502, 90] on icon "button" at bounding box center [499, 92] width 7 height 7
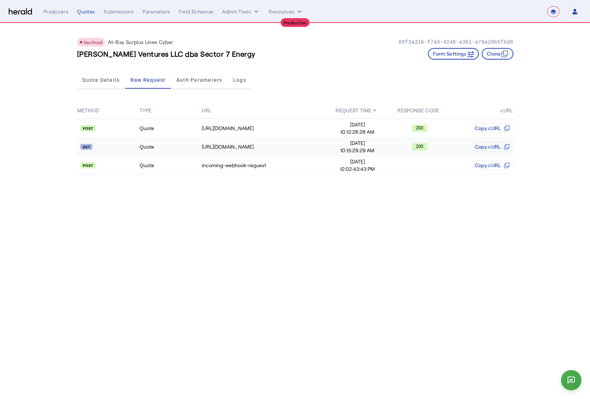
click at [186, 146] on td "Quote" at bounding box center [170, 147] width 62 height 19
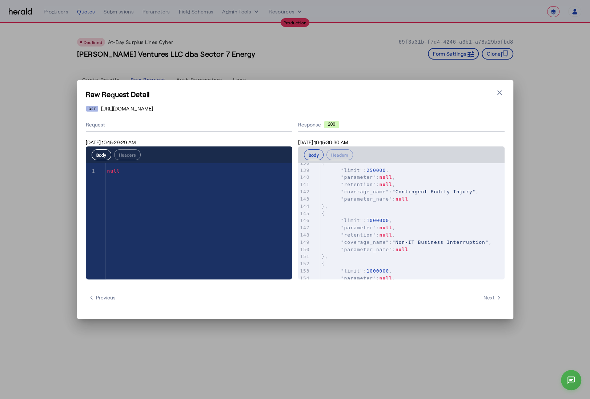
scroll to position [0, 0]
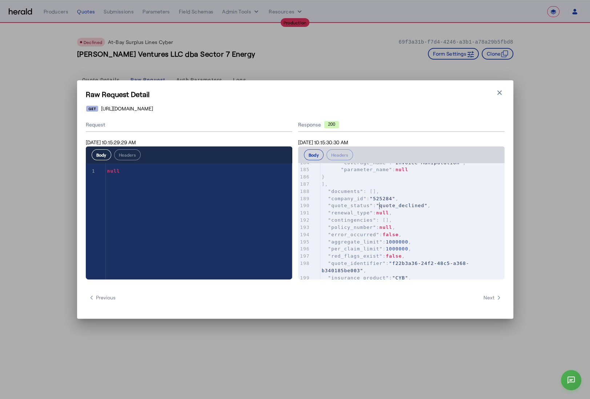
type textarea "**********"
drag, startPoint x: 378, startPoint y: 204, endPoint x: 465, endPoint y: 200, distance: 87.0
click at [465, 200] on div "6 "client" : { 176 "retention" : null , 177 "coverage_name" : "Funds Transfer F…" at bounding box center [412, 209] width 184 height 216
click at [445, 205] on pre ""quote_status" : "quote_declined" ," at bounding box center [412, 205] width 184 height 7
type textarea "**********"
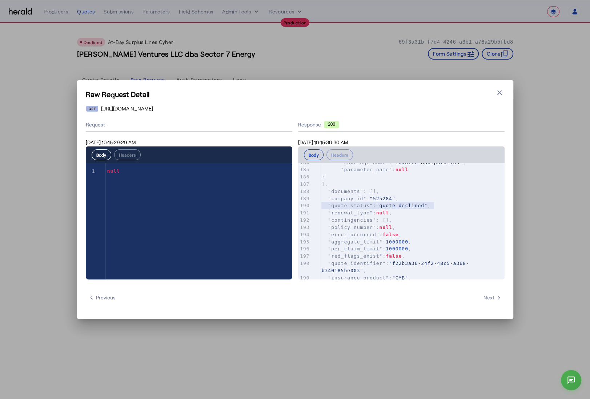
drag, startPoint x: 446, startPoint y: 207, endPoint x: 318, endPoint y: 207, distance: 127.7
click at [318, 207] on div "x { 6 "client" : { 176 "retention" : null , 177 "coverage_name" : "Funds Transf…" at bounding box center [410, 230] width 225 height 135
click at [359, 208] on span ""quote_status"" at bounding box center [350, 205] width 45 height 5
click at [496, 91] on icon "button" at bounding box center [499, 92] width 7 height 7
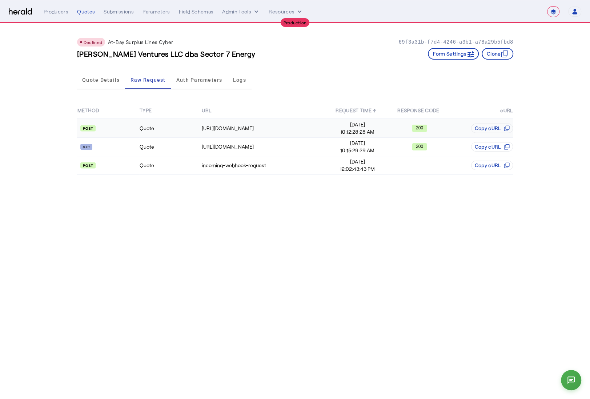
click at [130, 123] on td at bounding box center [108, 128] width 62 height 19
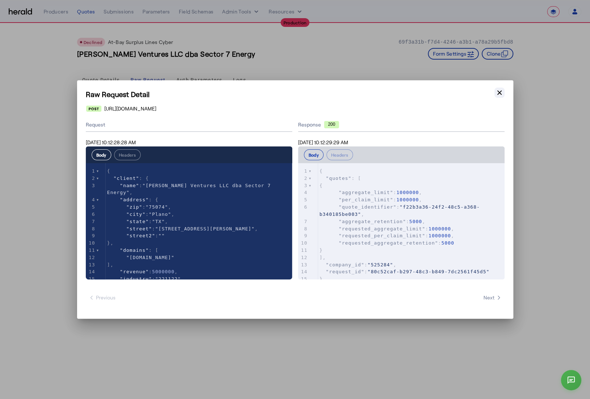
click at [499, 93] on icon "button" at bounding box center [499, 92] width 7 height 7
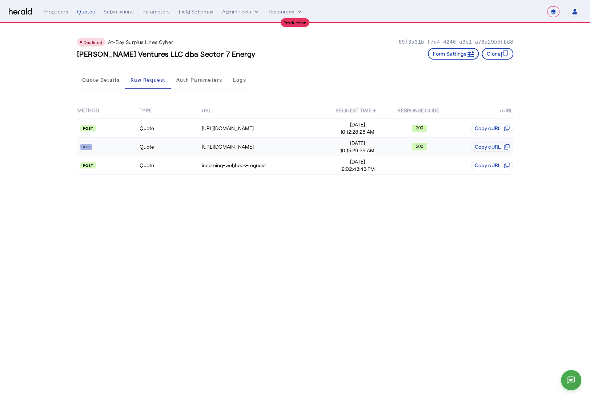
click at [162, 145] on td "Quote" at bounding box center [170, 147] width 62 height 19
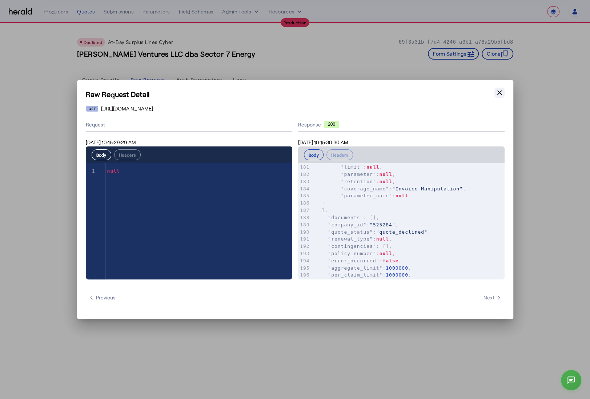
click at [501, 93] on icon "button" at bounding box center [499, 92] width 7 height 7
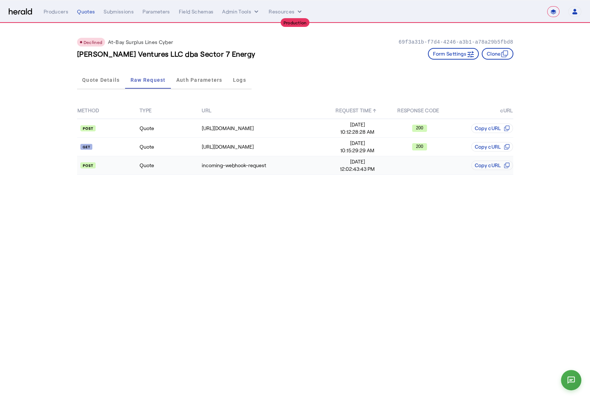
click at [166, 167] on td "Quote" at bounding box center [170, 165] width 62 height 19
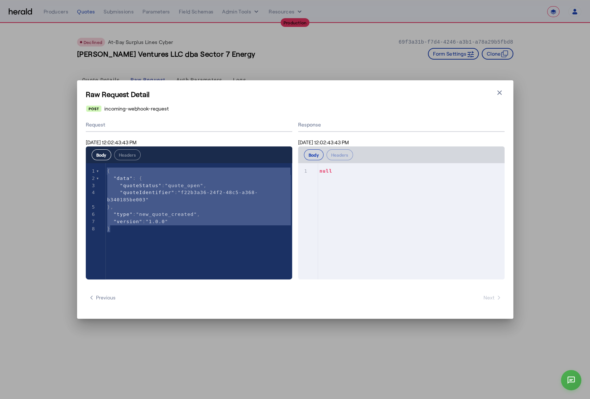
drag, startPoint x: 155, startPoint y: 231, endPoint x: 101, endPoint y: 168, distance: 82.8
type textarea "*"
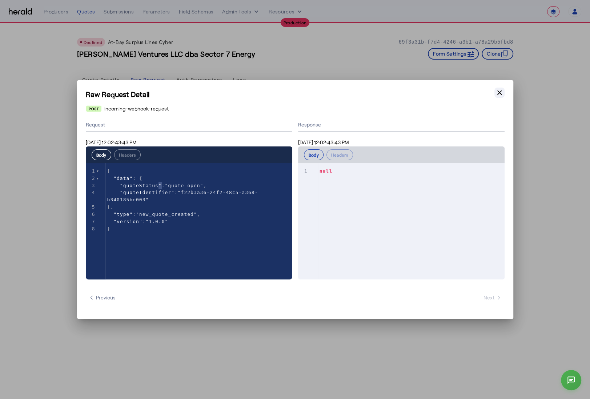
click at [499, 94] on icon "button" at bounding box center [499, 92] width 7 height 7
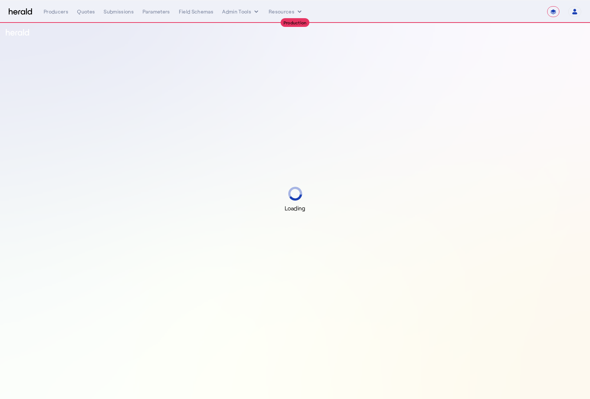
select select "**********"
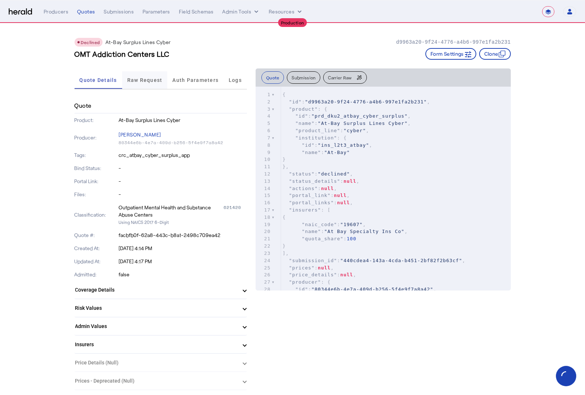
click at [137, 80] on span "Raw Request" at bounding box center [144, 79] width 35 height 5
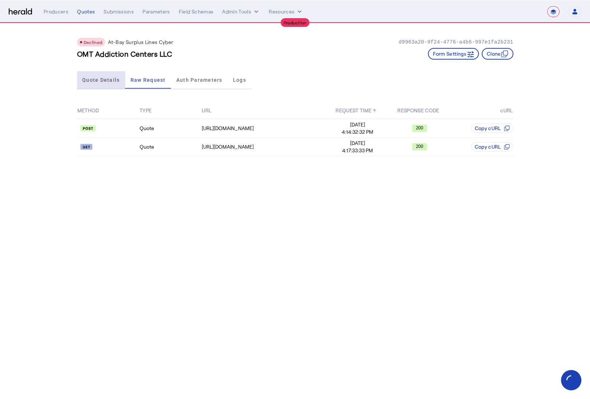
drag, startPoint x: 103, startPoint y: 83, endPoint x: 118, endPoint y: 78, distance: 15.6
click at [103, 83] on span "Quote Details" at bounding box center [100, 79] width 37 height 17
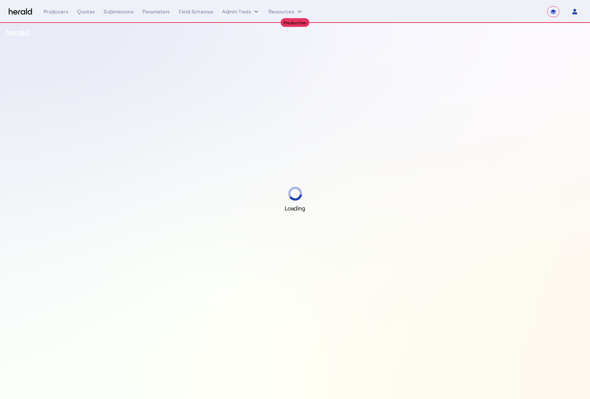
select select "**********"
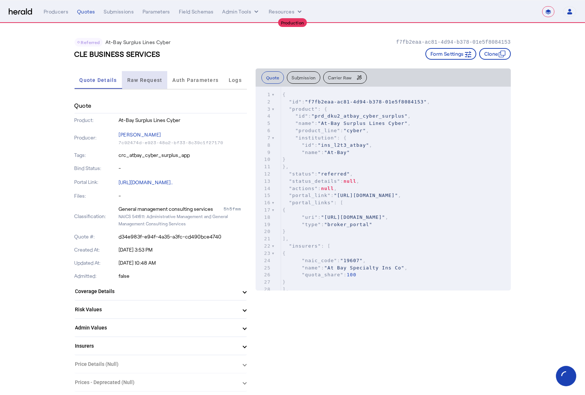
click at [139, 80] on span "Raw Request" at bounding box center [144, 79] width 35 height 5
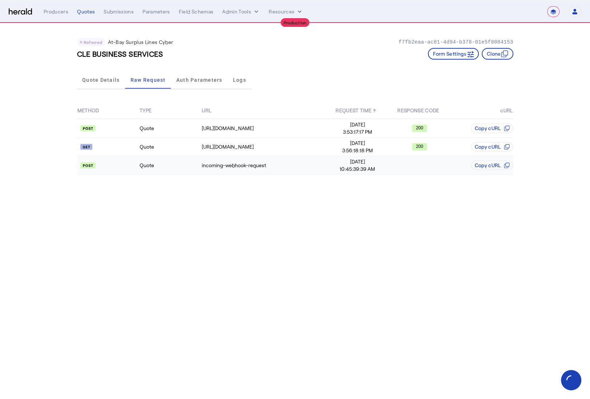
click at [175, 166] on td "Quote" at bounding box center [170, 165] width 62 height 19
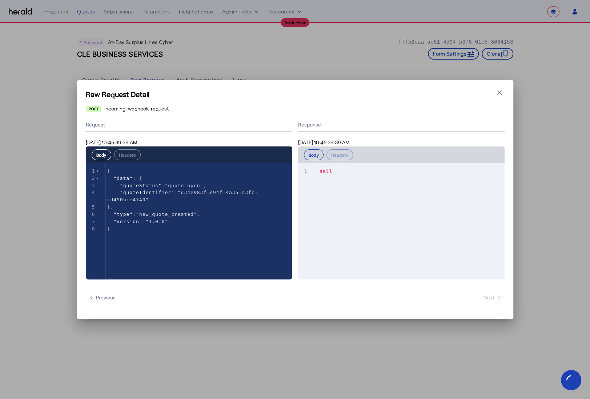
click at [501, 92] on icon "button" at bounding box center [499, 92] width 7 height 7
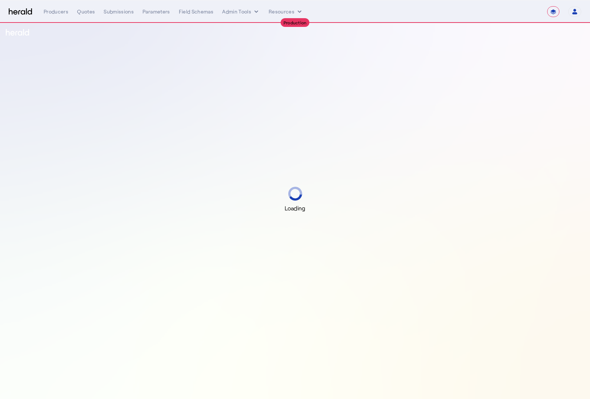
select select "**********"
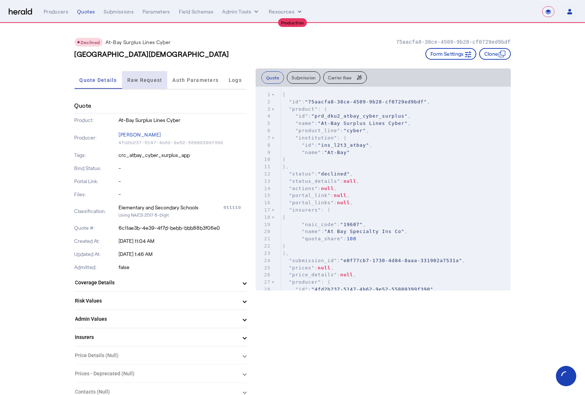
click at [145, 81] on span "Raw Request" at bounding box center [144, 79] width 35 height 5
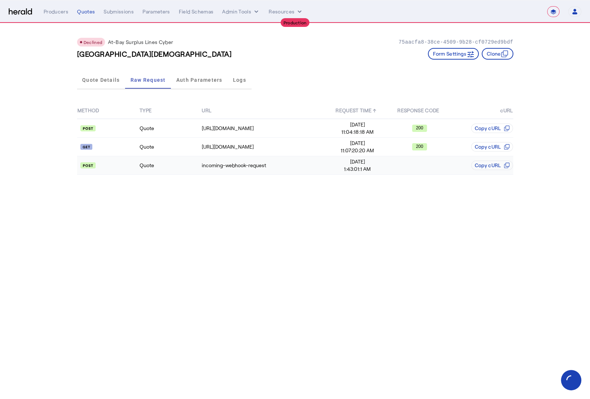
click at [174, 164] on td "Quote" at bounding box center [170, 165] width 62 height 19
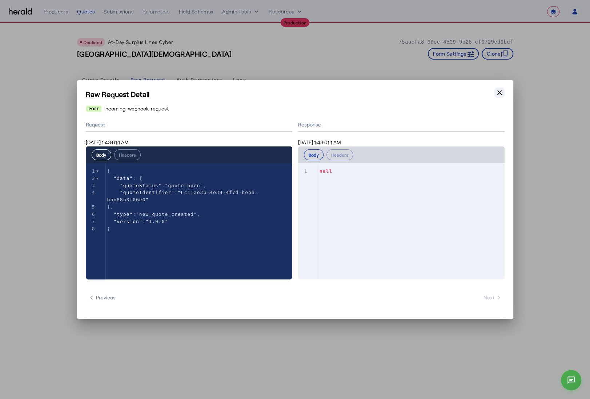
click at [501, 91] on icon "button" at bounding box center [500, 93] width 4 height 4
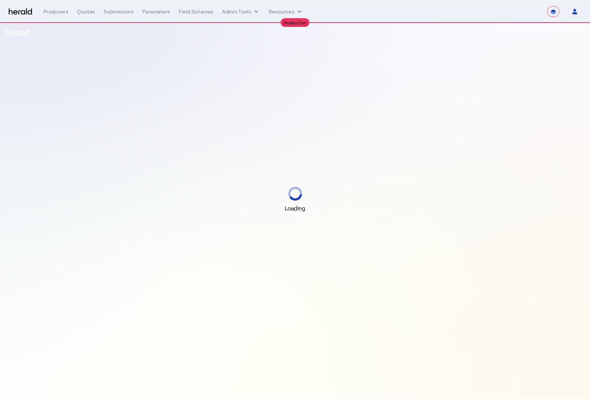
select select "**********"
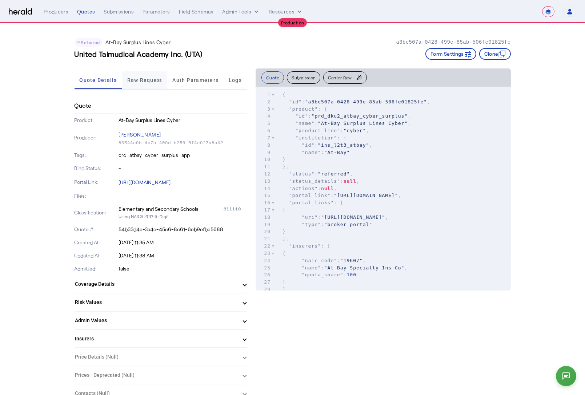
click at [152, 78] on span "Raw Request" at bounding box center [144, 79] width 35 height 5
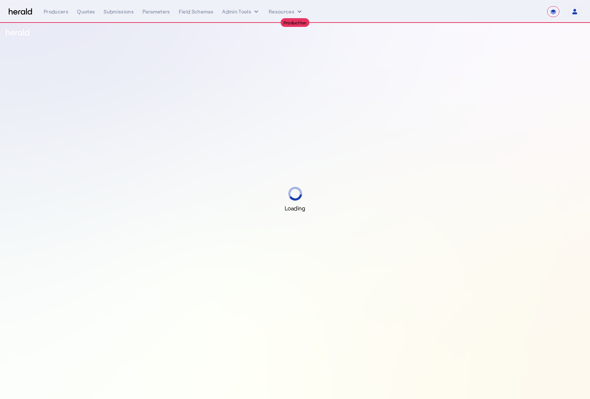
select select "**********"
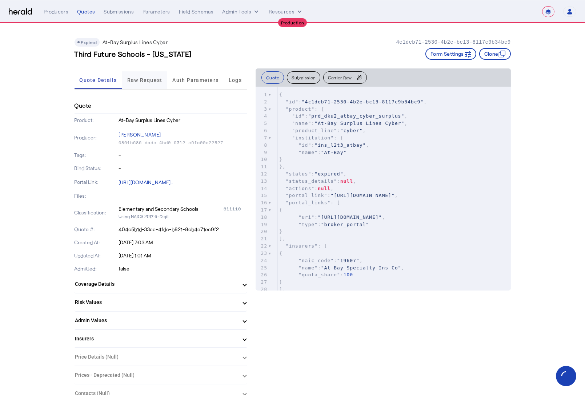
click at [151, 80] on span "Raw Request" at bounding box center [144, 79] width 35 height 5
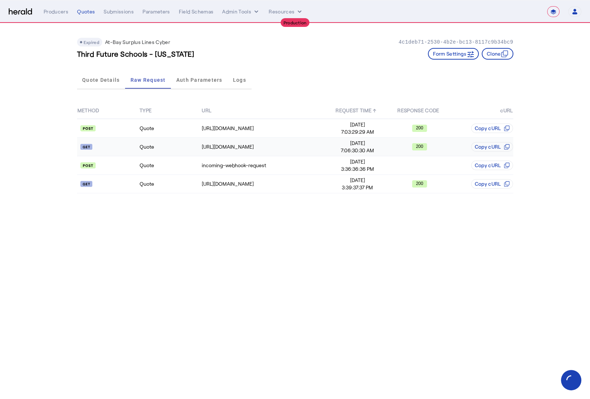
click at [168, 147] on td "Quote" at bounding box center [170, 147] width 62 height 19
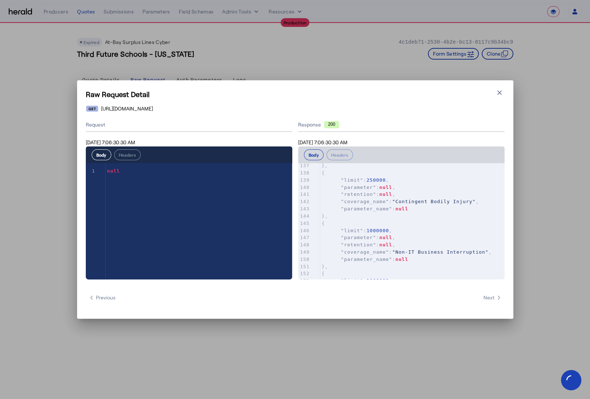
scroll to position [1413, 0]
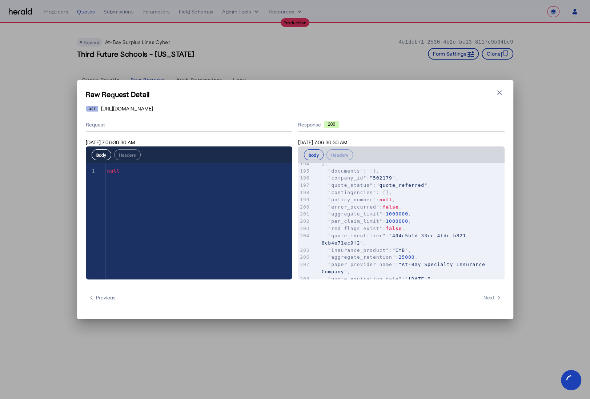
click at [497, 94] on icon "button" at bounding box center [499, 92] width 7 height 7
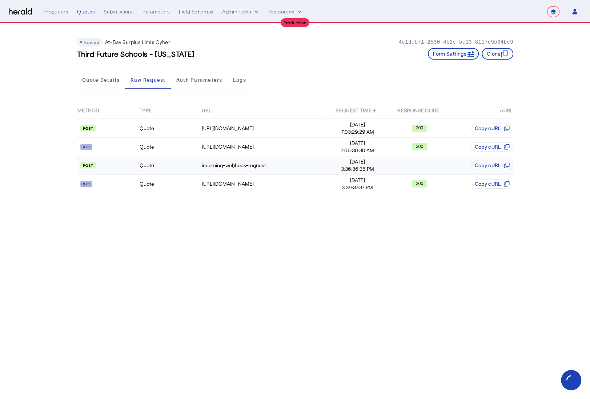
click at [160, 167] on td "Quote" at bounding box center [170, 165] width 62 height 19
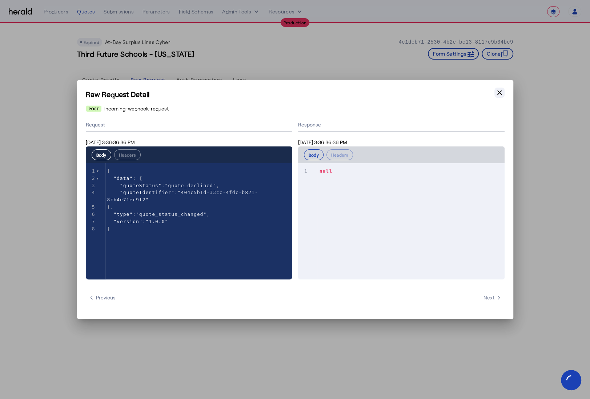
click at [499, 93] on icon "button" at bounding box center [500, 93] width 4 height 4
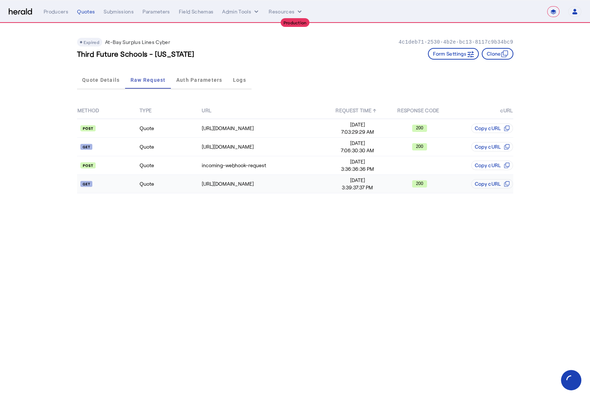
click at [168, 184] on td "Quote" at bounding box center [170, 184] width 62 height 19
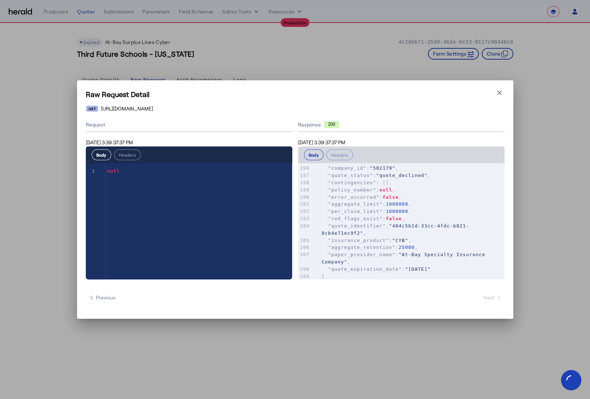
scroll to position [1426, 0]
